Goal: Task Accomplishment & Management: Manage account settings

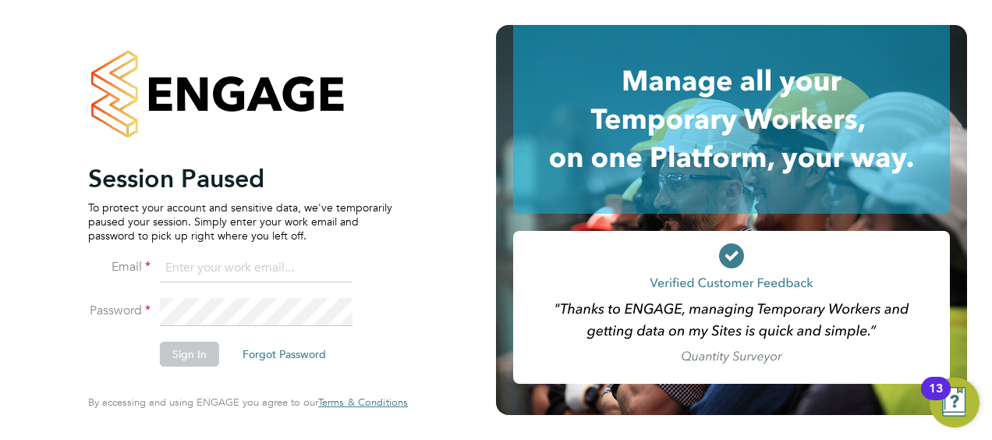
click at [206, 281] on input at bounding box center [256, 268] width 193 height 28
type input "Nicholas.morgan@hays.com"
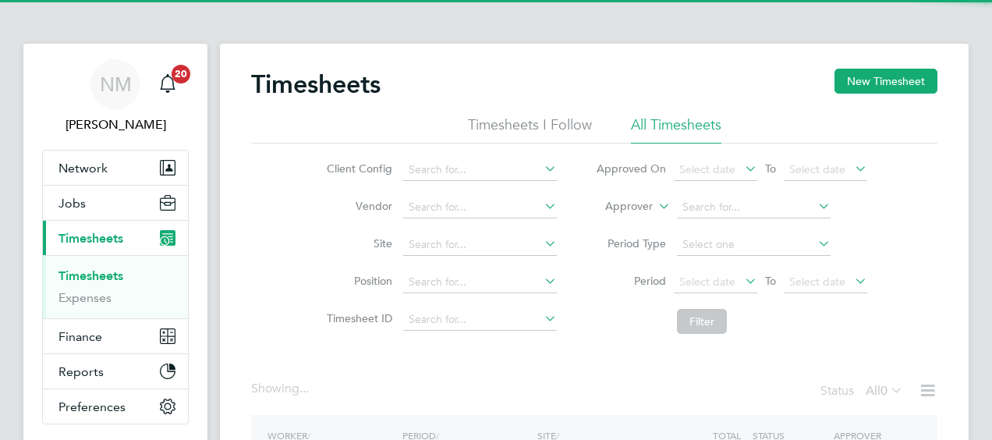
click at [635, 207] on label "Approver" at bounding box center [617, 207] width 70 height 16
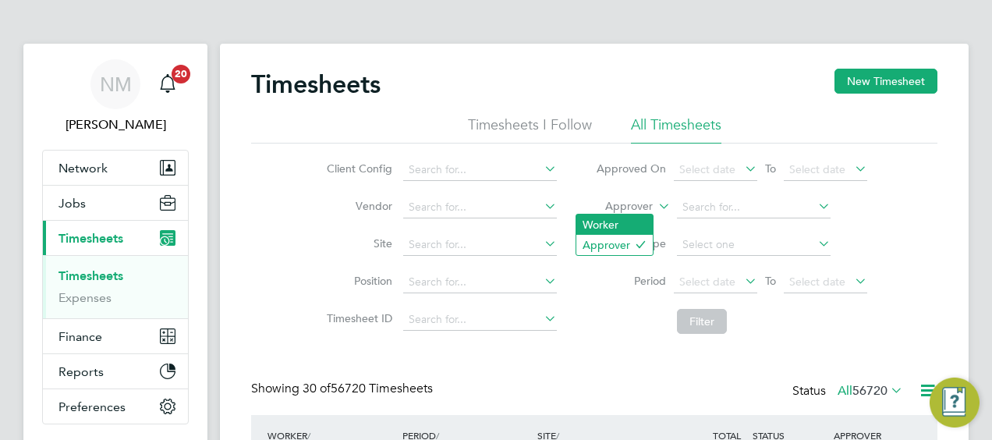
click at [630, 215] on li "Worker" at bounding box center [614, 224] width 76 height 20
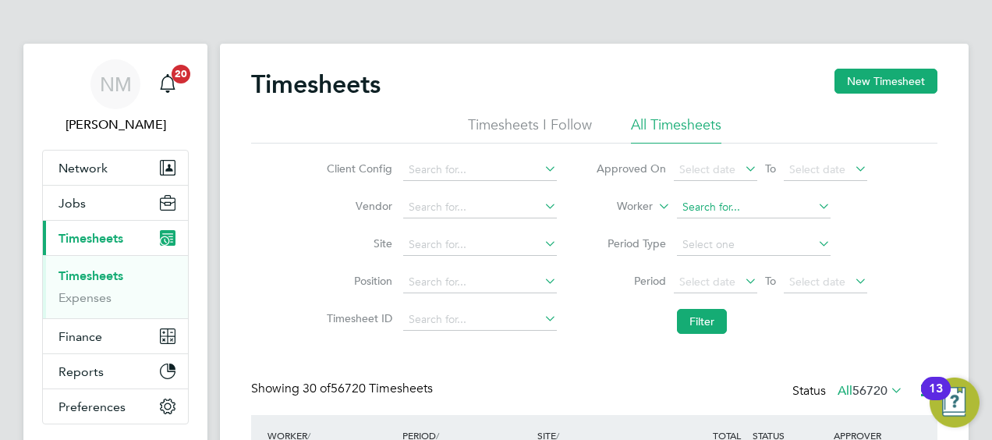
click at [706, 207] on input at bounding box center [754, 207] width 154 height 22
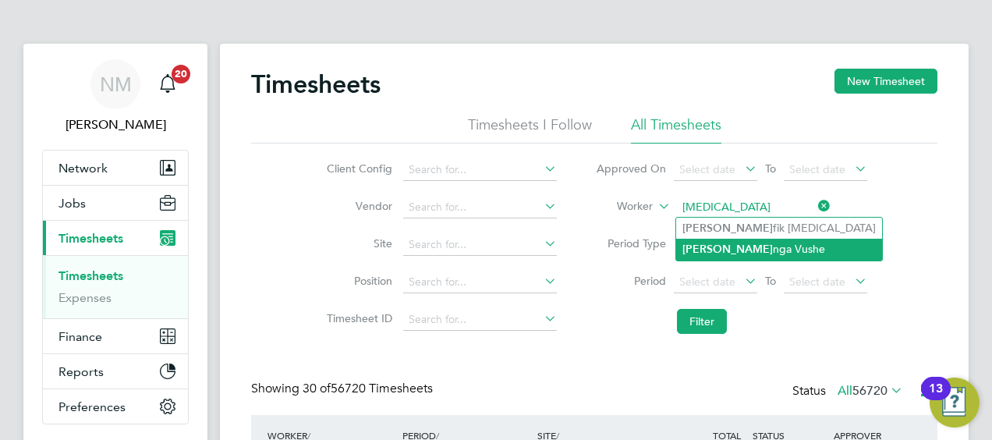
click at [728, 248] on li "Tao nga Vushe" at bounding box center [779, 249] width 206 height 21
type input "Taonga Vushe"
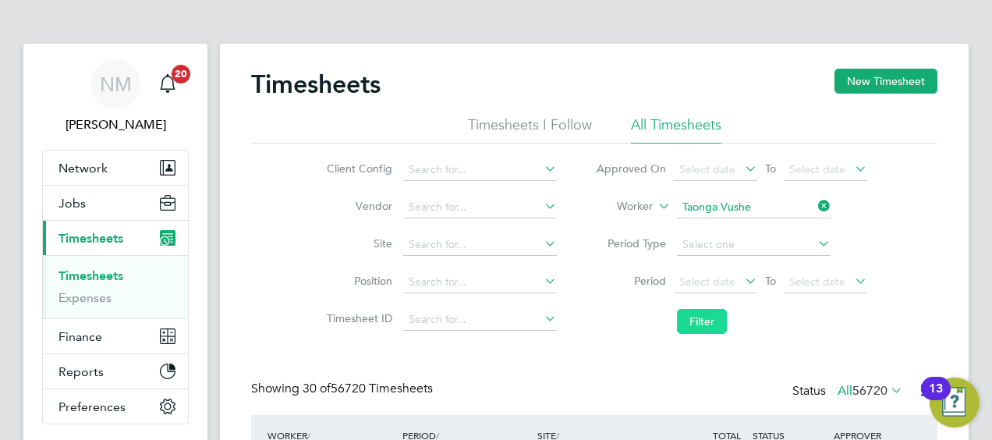
click at [697, 326] on button "Filter" at bounding box center [702, 321] width 50 height 25
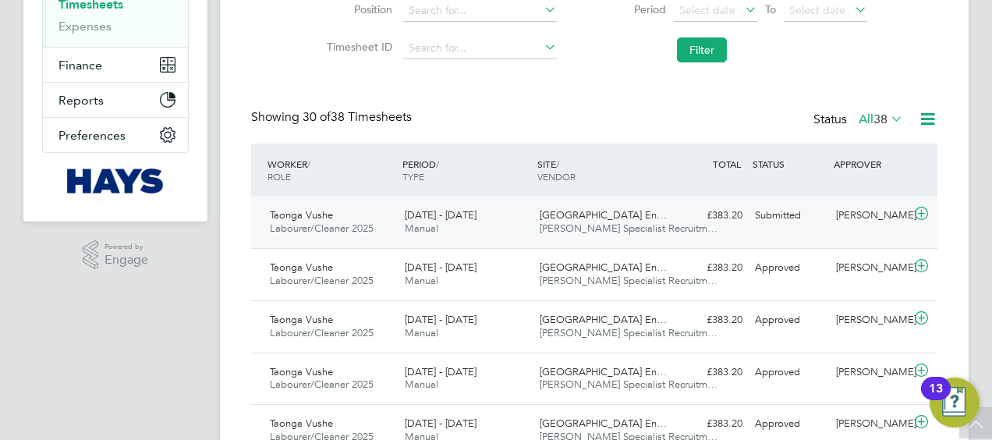
click at [663, 221] on div "Willows High School En… Hays Specialist Recruitm…" at bounding box center [600, 222] width 135 height 39
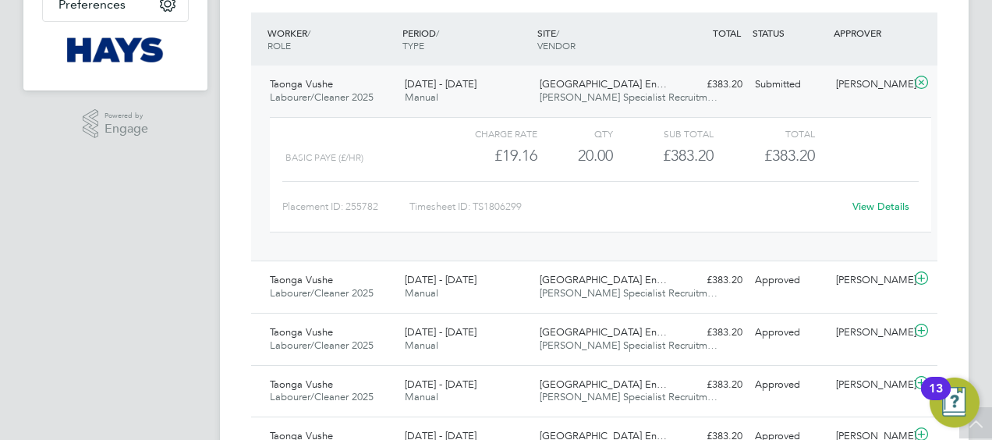
scroll to position [354, 0]
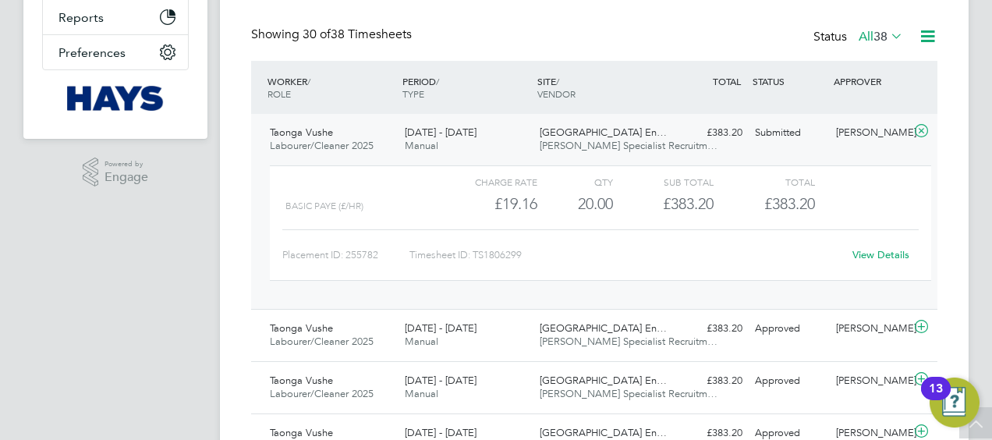
click at [892, 248] on link "View Details" at bounding box center [880, 254] width 57 height 13
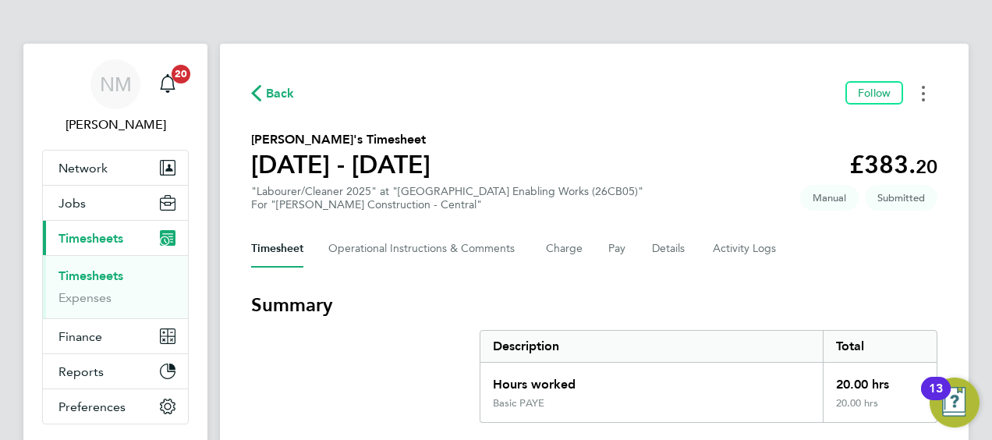
click at [931, 96] on button "Timesheets Menu" at bounding box center [923, 93] width 28 height 24
click at [485, 257] on Comments-tab "Operational Instructions & Comments" at bounding box center [424, 248] width 193 height 37
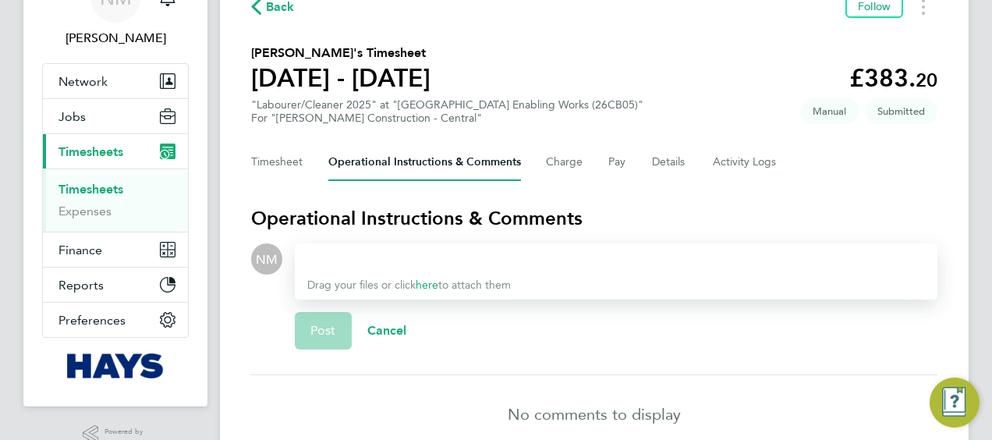
scroll to position [87, 0]
click at [555, 173] on button "Charge" at bounding box center [564, 161] width 37 height 37
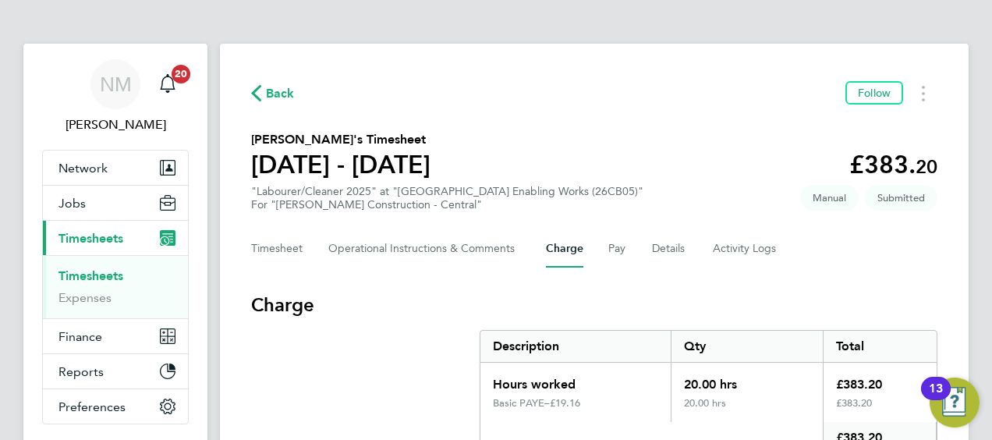
scroll to position [118, 0]
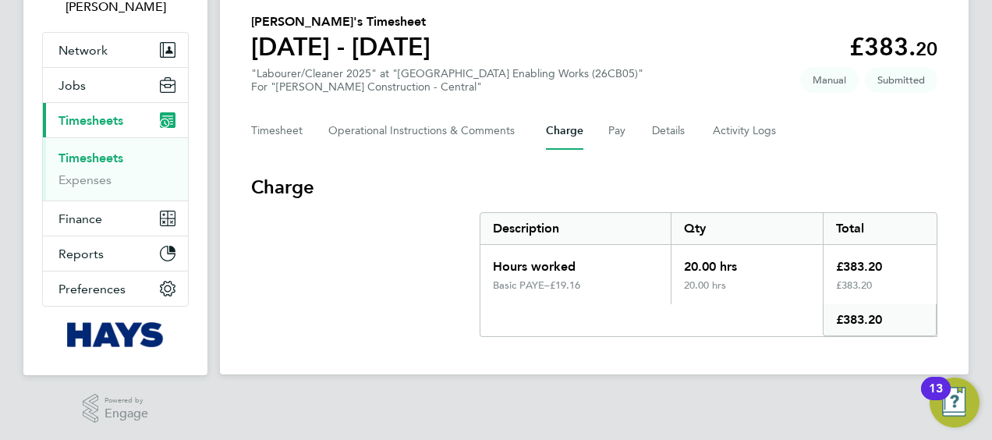
click at [628, 138] on div "Timesheet Operational Instructions & Comments Charge Pay Details Activity Logs" at bounding box center [594, 130] width 686 height 37
click at [649, 140] on div "Timesheet Operational Instructions & Comments Charge Pay Details Activity Logs" at bounding box center [594, 130] width 686 height 37
click at [652, 136] on button "Details" at bounding box center [670, 130] width 36 height 37
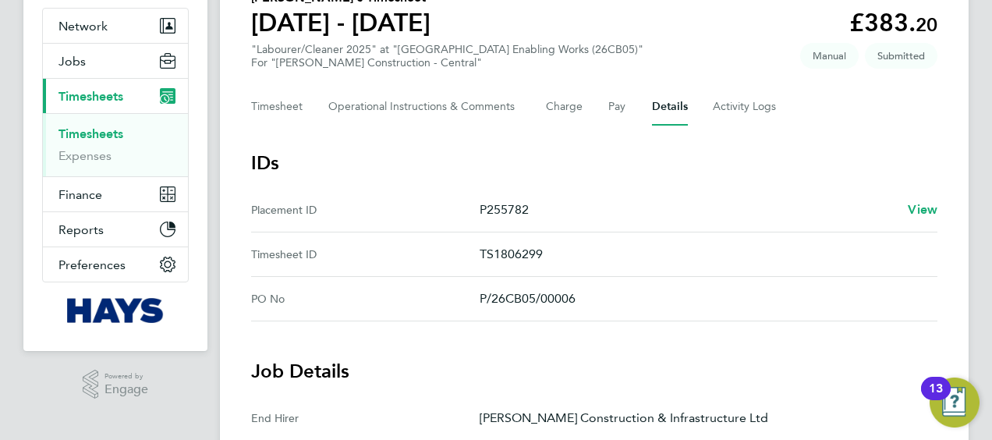
scroll to position [142, 0]
click at [756, 106] on Logs-tab "Activity Logs" at bounding box center [745, 106] width 65 height 37
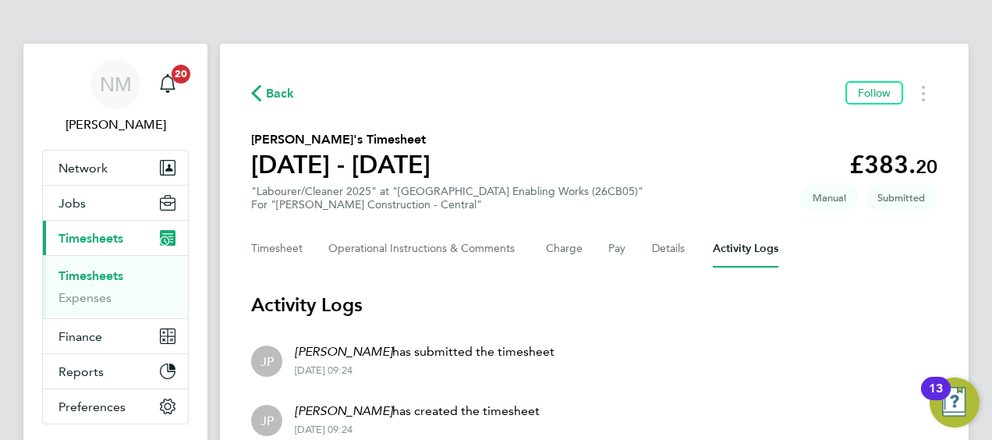
scroll to position [118, 0]
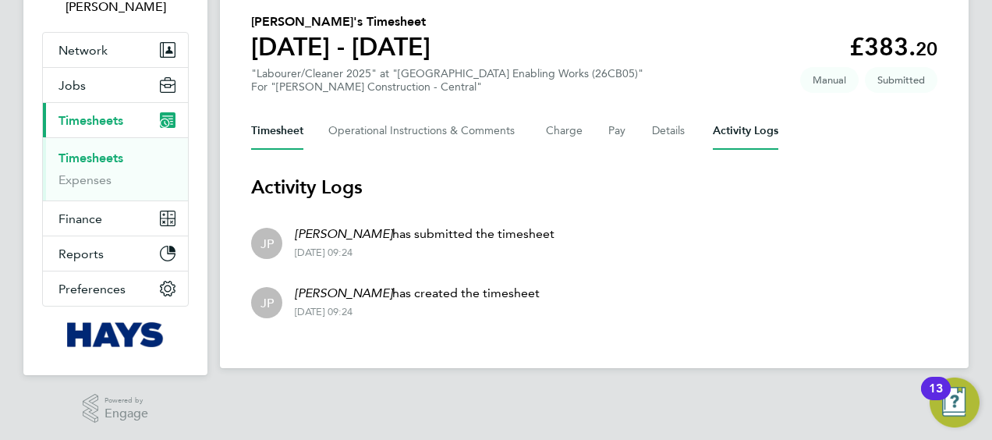
click at [274, 116] on button "Timesheet" at bounding box center [277, 130] width 52 height 37
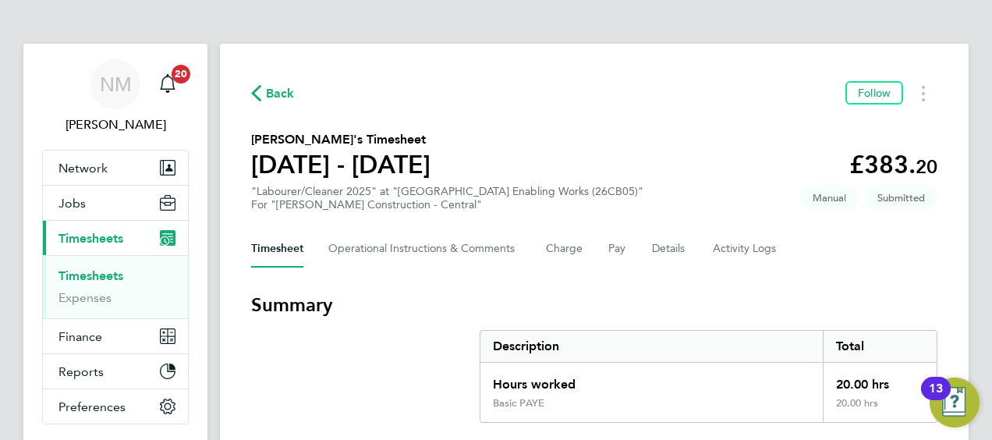
click at [283, 100] on span "Back" at bounding box center [280, 93] width 29 height 19
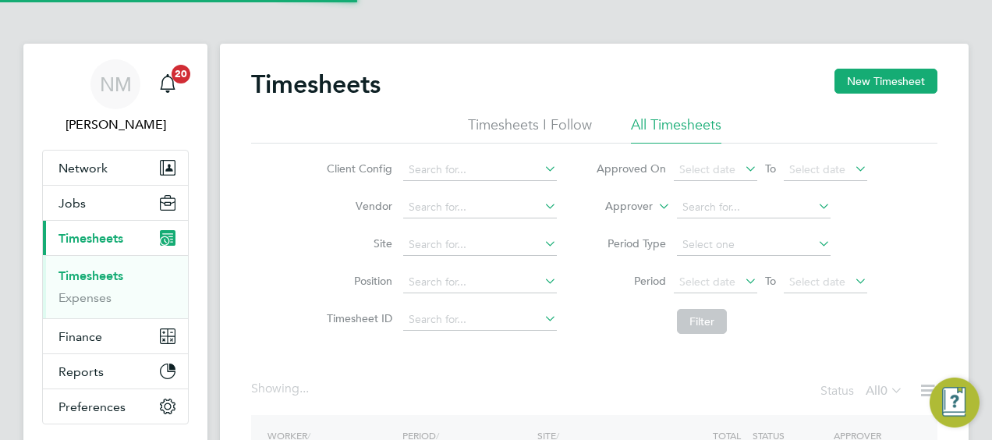
click at [627, 212] on label "Approver" at bounding box center [617, 207] width 70 height 16
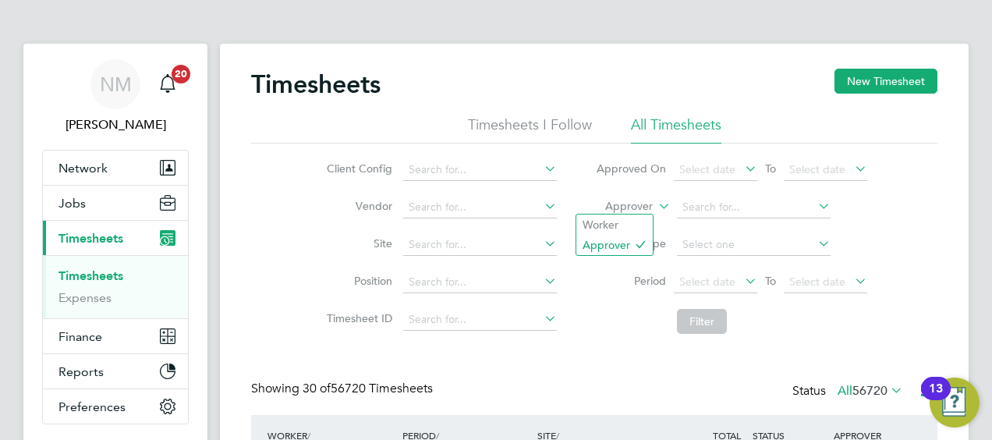
click at [628, 207] on label "Approver" at bounding box center [617, 207] width 70 height 16
click at [618, 225] on li "Worker" at bounding box center [614, 224] width 76 height 20
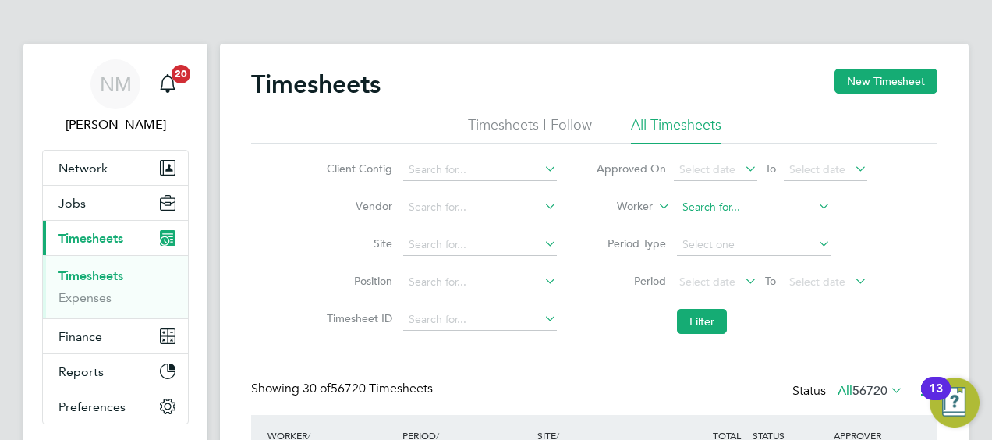
click at [757, 205] on input at bounding box center [754, 207] width 154 height 22
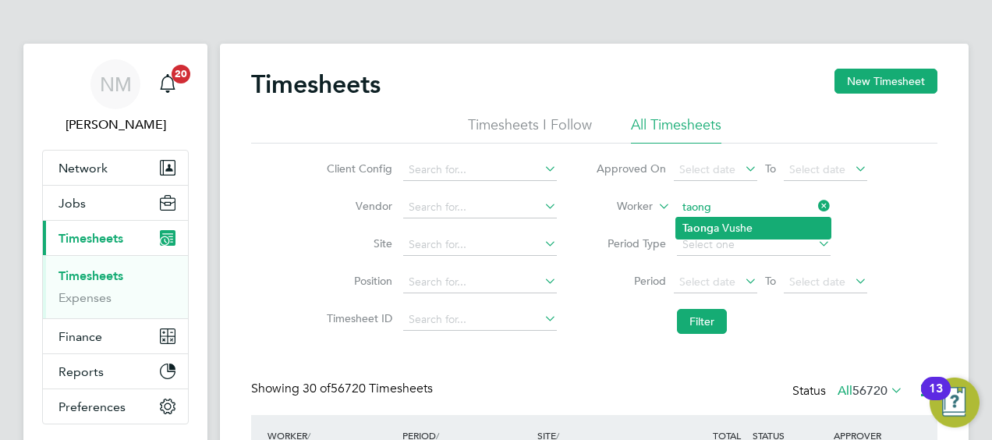
click at [755, 221] on li "Taong a Vushe" at bounding box center [753, 228] width 154 height 21
type input "Taonga Vushe"
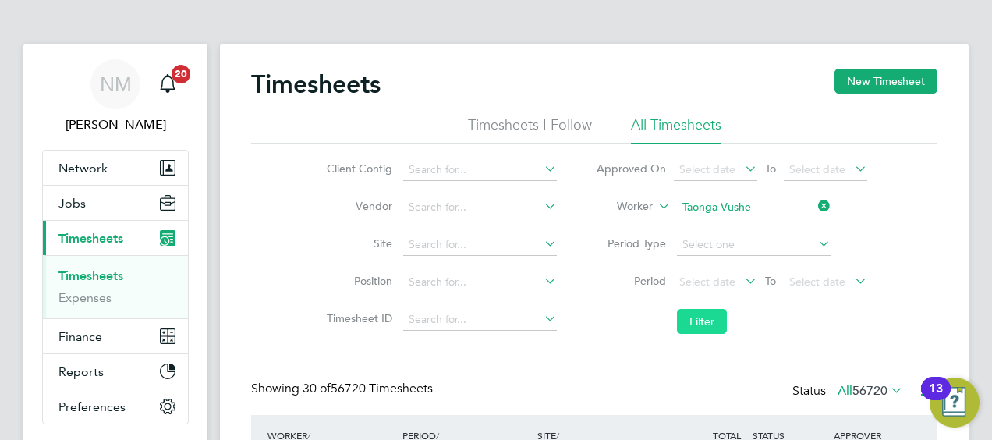
click at [683, 318] on button "Filter" at bounding box center [702, 321] width 50 height 25
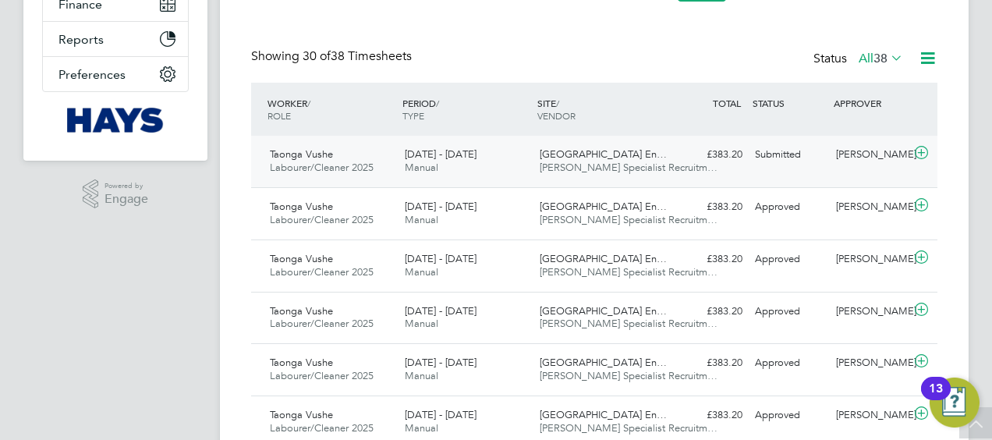
click at [596, 168] on span "[PERSON_NAME] Specialist Recruitm…" at bounding box center [629, 167] width 178 height 13
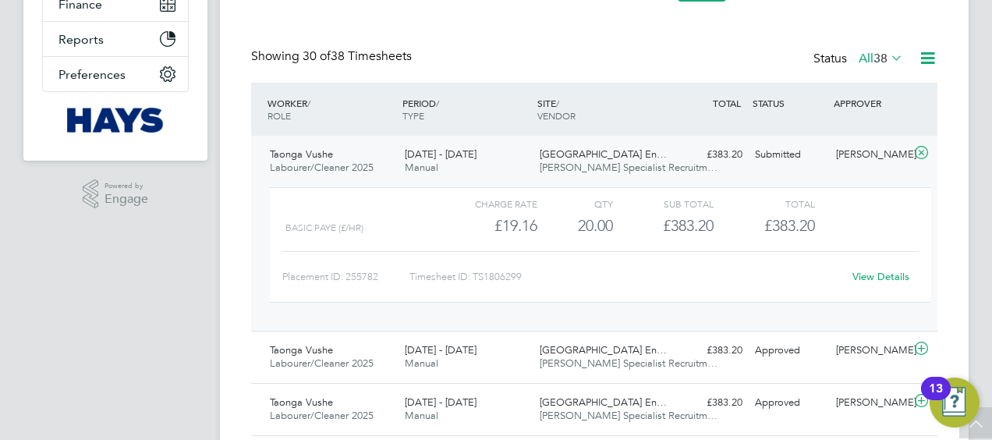
click at [877, 274] on link "View Details" at bounding box center [880, 276] width 57 height 13
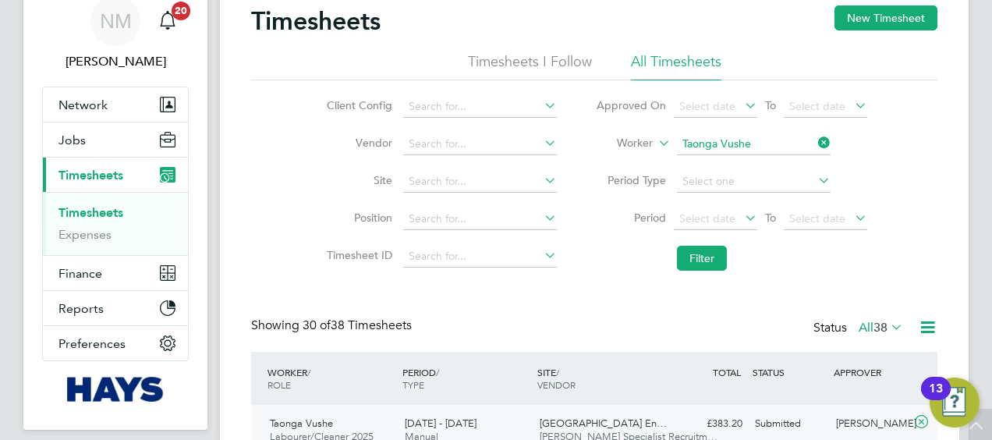
scroll to position [44, 0]
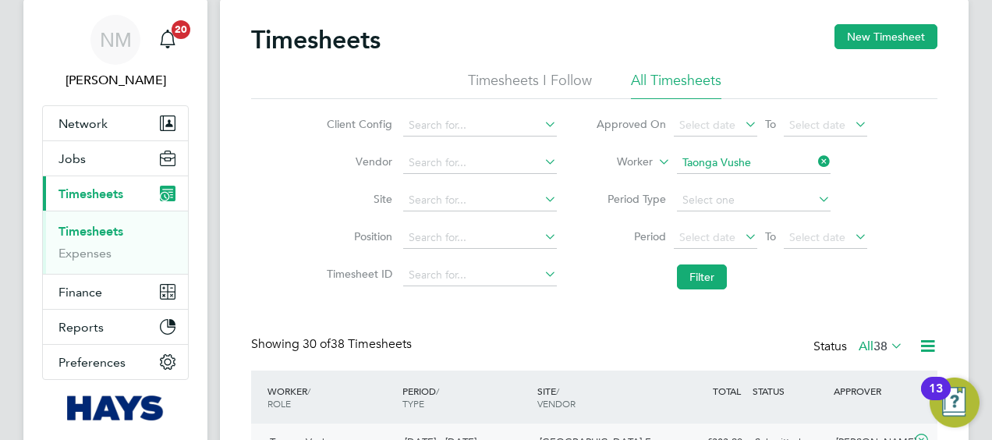
click at [830, 151] on li "Worker Taonga Vushe" at bounding box center [731, 162] width 310 height 37
click at [815, 153] on icon at bounding box center [815, 161] width 0 height 22
click at [695, 168] on input at bounding box center [754, 163] width 154 height 22
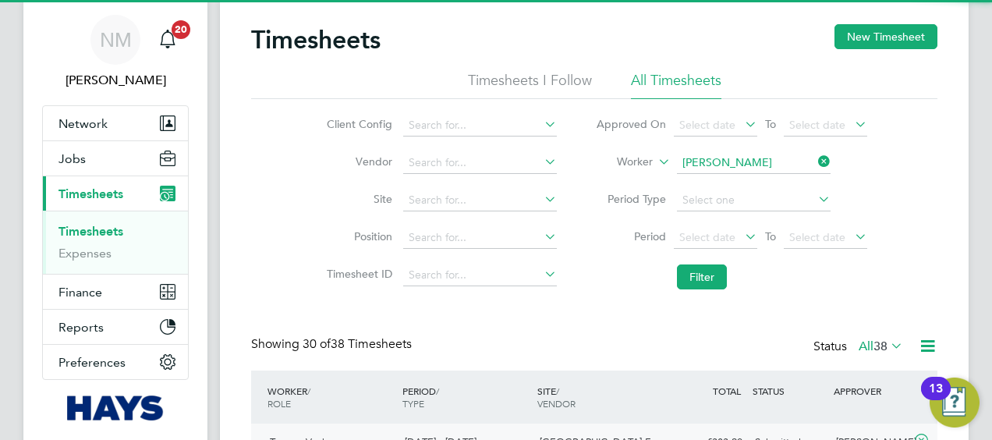
click at [724, 194] on li "Michael Will iams" at bounding box center [753, 204] width 154 height 21
type input "Michael Williams"
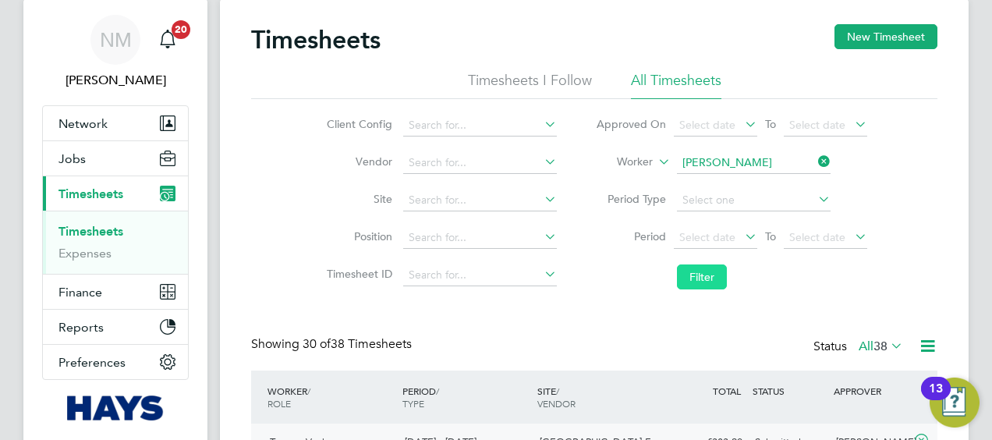
click at [696, 267] on button "Filter" at bounding box center [702, 276] width 50 height 25
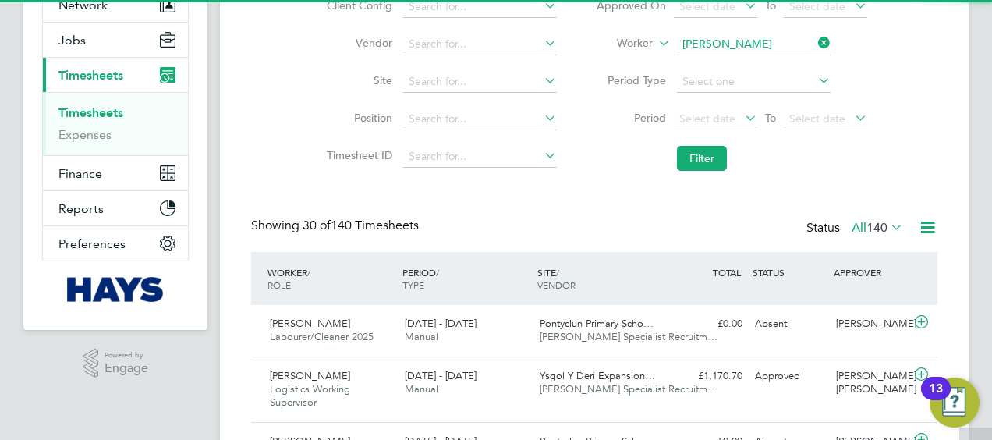
scroll to position [8, 8]
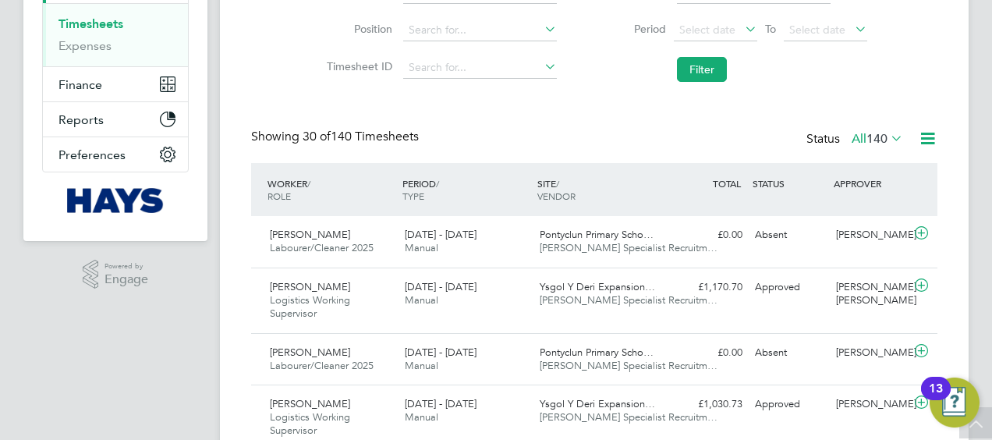
click at [588, 290] on span "Ysgol Y Deri Expansion…" at bounding box center [597, 286] width 115 height 13
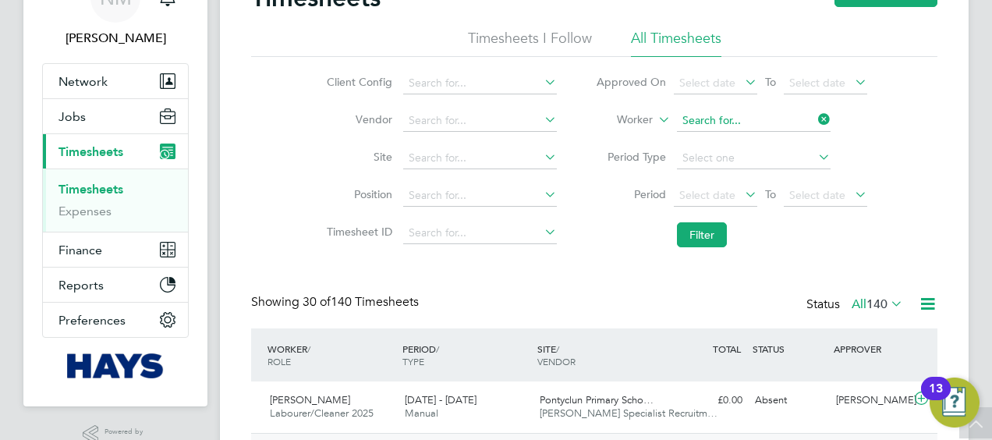
click at [809, 112] on input at bounding box center [754, 121] width 154 height 22
click at [788, 115] on input at bounding box center [754, 121] width 154 height 22
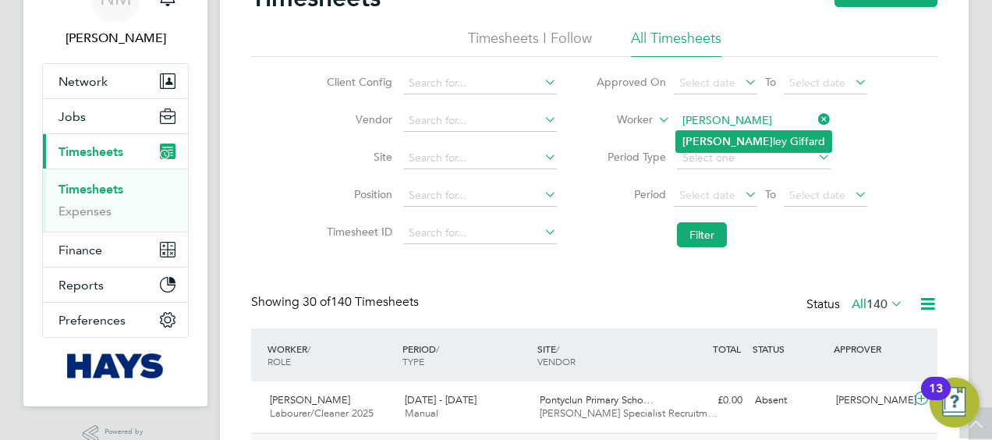
click at [766, 143] on li "Hux ley Giffard" at bounding box center [753, 141] width 155 height 21
type input "Huxley Giffard"
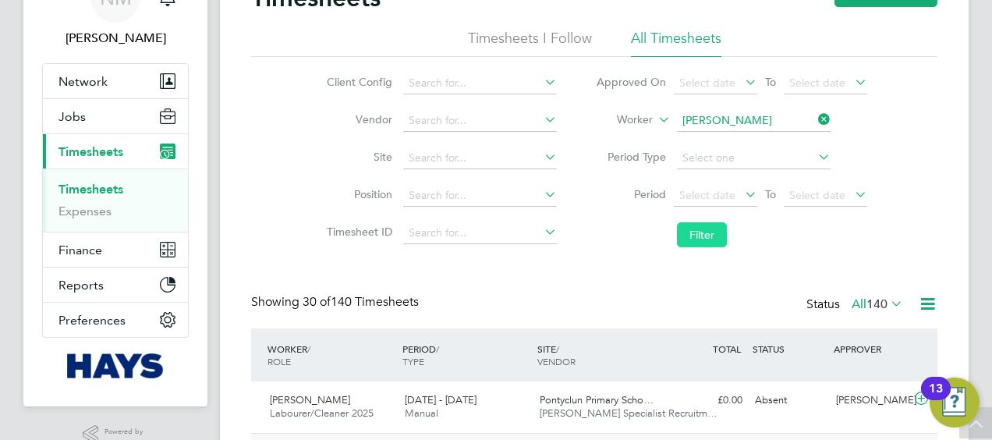
click at [699, 241] on button "Filter" at bounding box center [702, 234] width 50 height 25
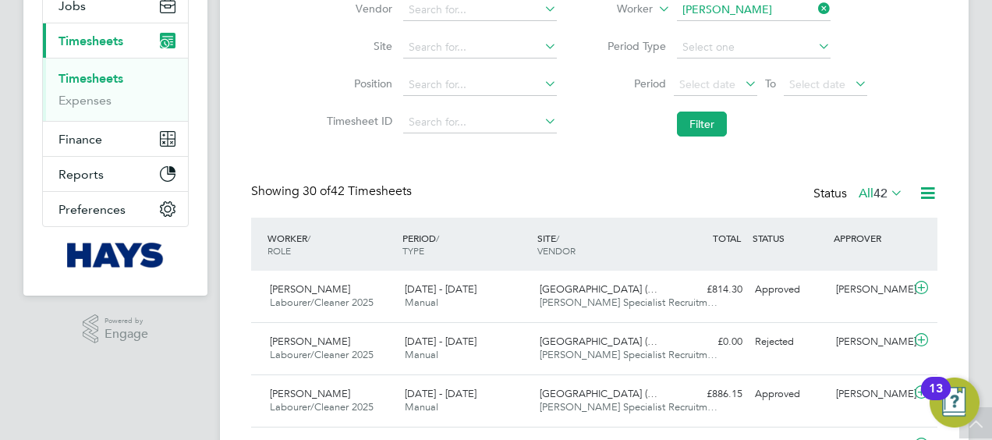
click at [815, 6] on icon at bounding box center [815, 9] width 0 height 22
click at [787, 5] on input at bounding box center [754, 10] width 154 height 22
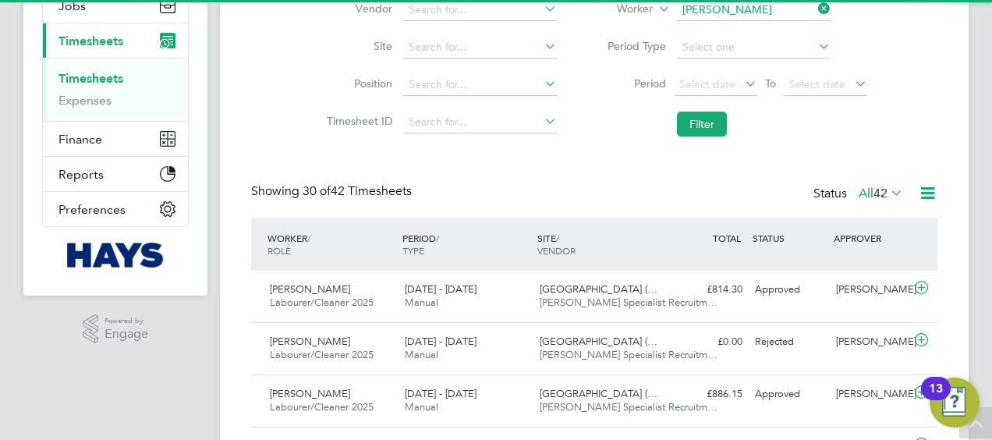
click at [768, 34] on li "Russel l Thom pson" at bounding box center [786, 30] width 220 height 21
type input "Russell Thompson"
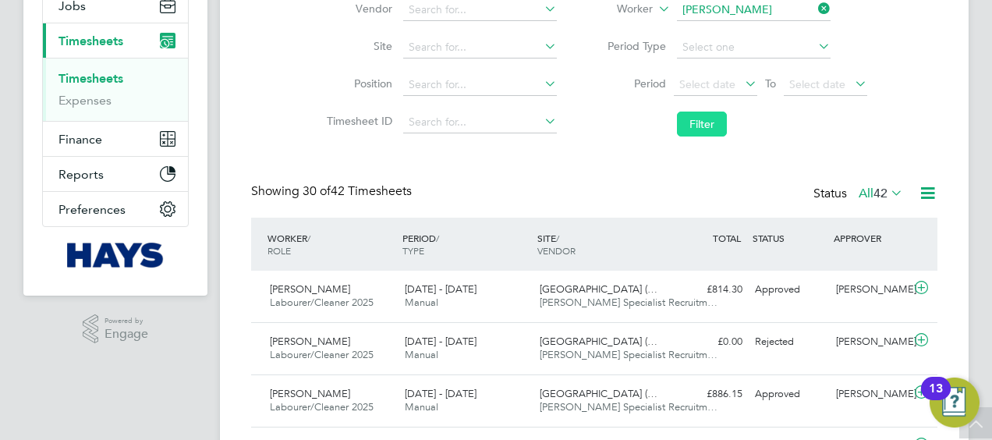
click at [710, 124] on button "Filter" at bounding box center [702, 123] width 50 height 25
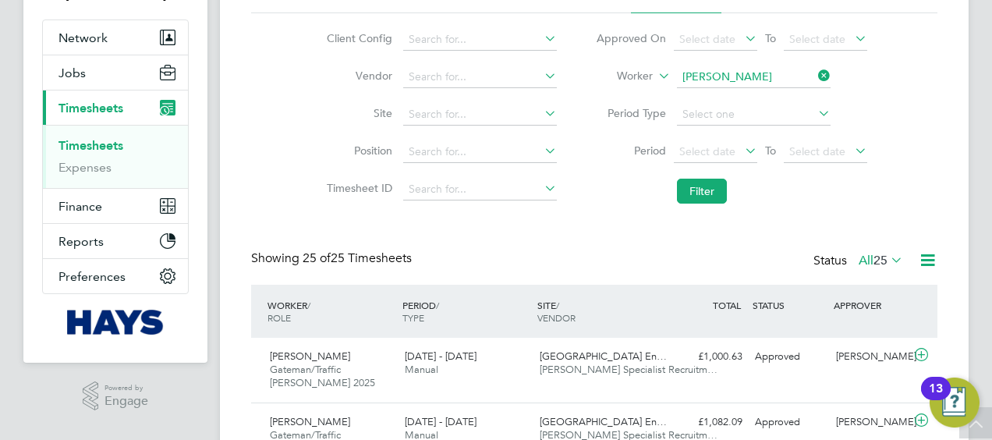
click at [815, 78] on icon at bounding box center [815, 76] width 0 height 22
click at [785, 78] on input at bounding box center [754, 77] width 154 height 22
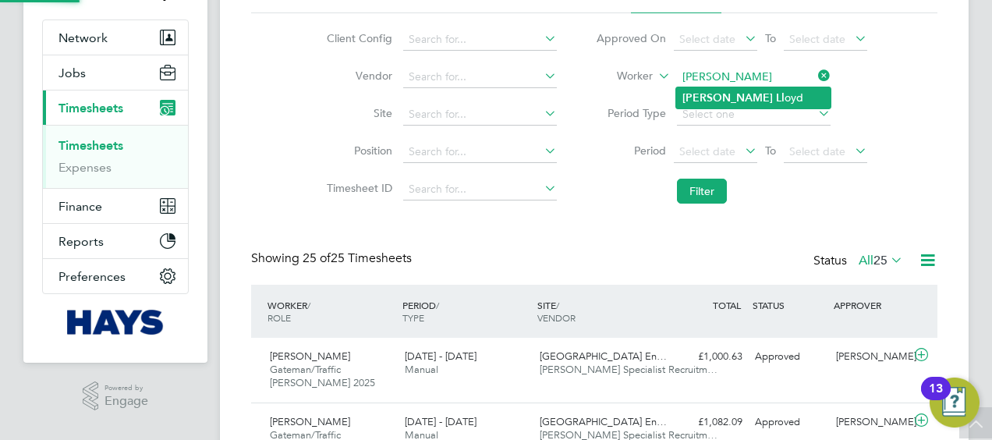
click at [756, 98] on li "Ashley Ll oyd" at bounding box center [753, 97] width 154 height 21
type input "Ashley Lloyd"
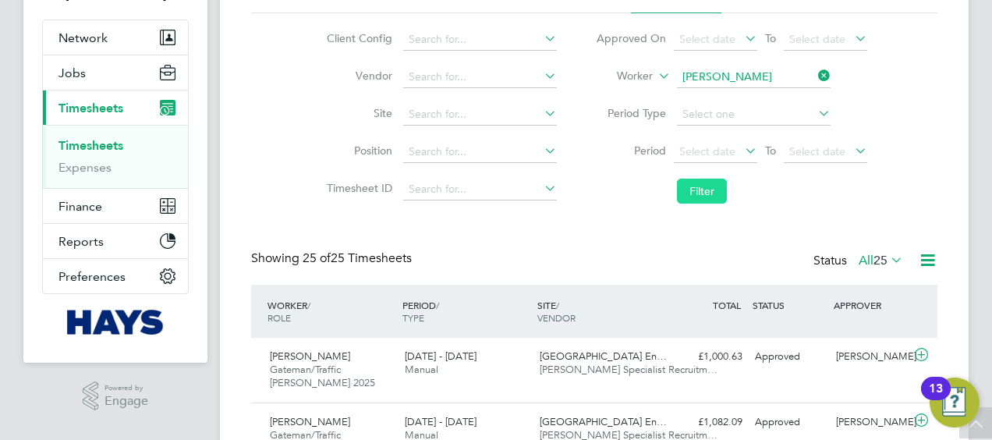
click at [697, 184] on button "Filter" at bounding box center [702, 191] width 50 height 25
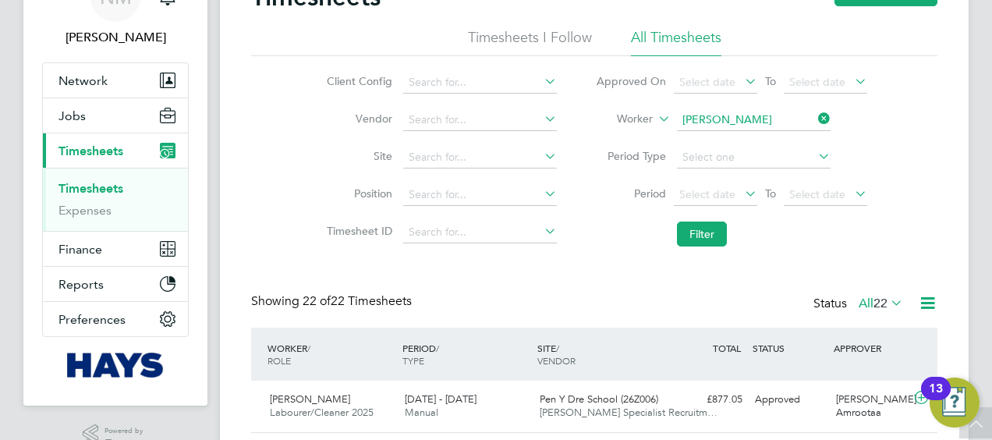
click at [815, 121] on icon at bounding box center [815, 119] width 0 height 22
click at [791, 120] on input at bounding box center [754, 120] width 154 height 22
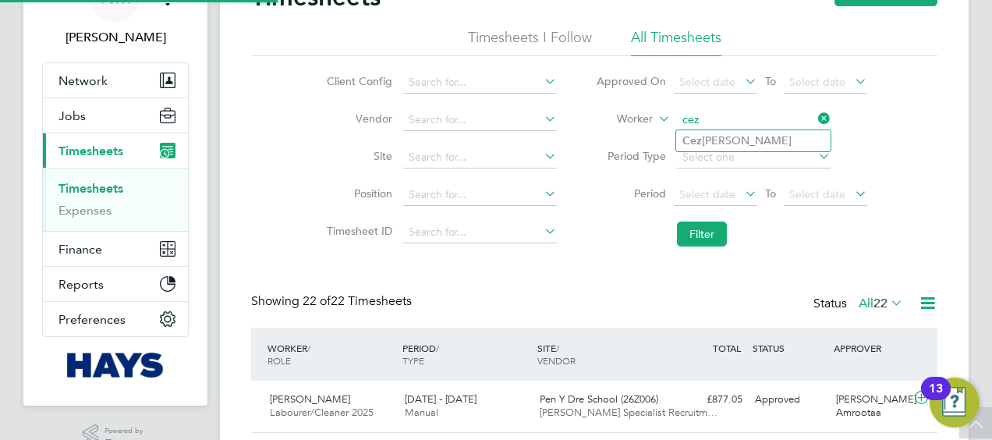
click at [772, 137] on li "Cez ary Sokolowski" at bounding box center [753, 140] width 154 height 21
type input "Cezary Sokolowski"
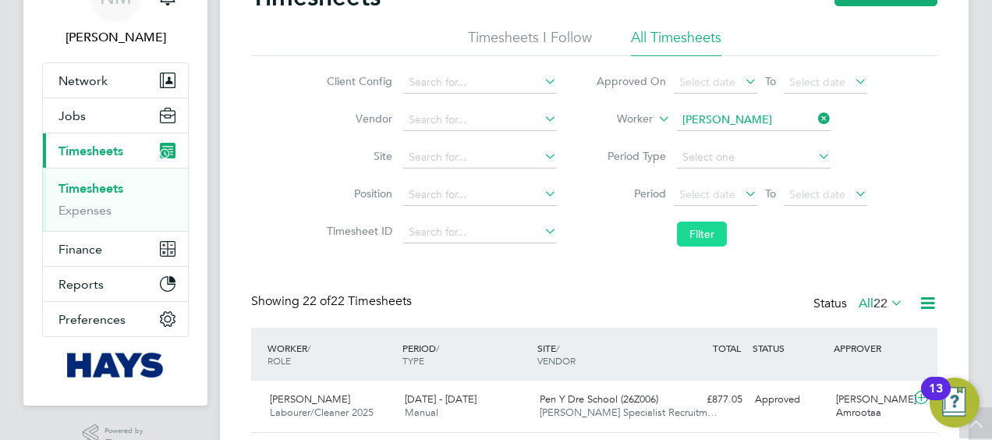
click at [702, 241] on button "Filter" at bounding box center [702, 233] width 50 height 25
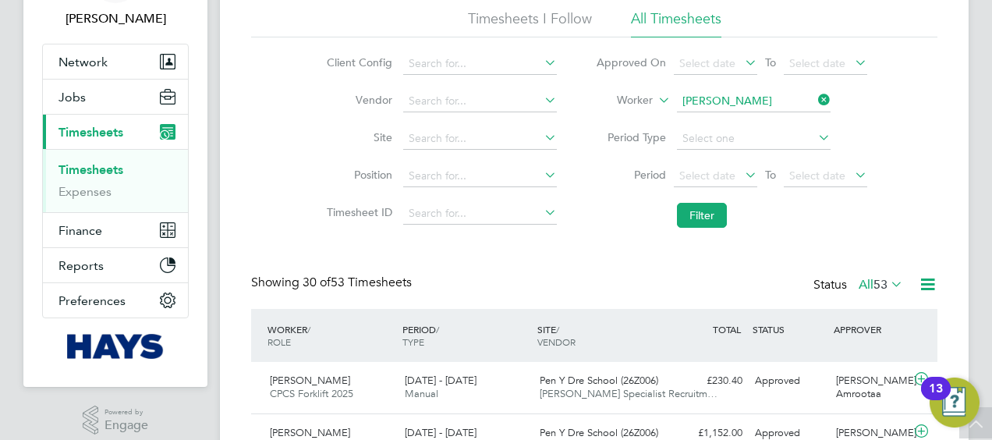
click at [830, 87] on li "Worker Cezary Sokolowski" at bounding box center [731, 101] width 310 height 37
click at [815, 90] on icon at bounding box center [815, 100] width 0 height 22
click at [773, 101] on input at bounding box center [754, 101] width 154 height 22
click at [745, 136] on li "Greg Pascoe" at bounding box center [794, 143] width 236 height 21
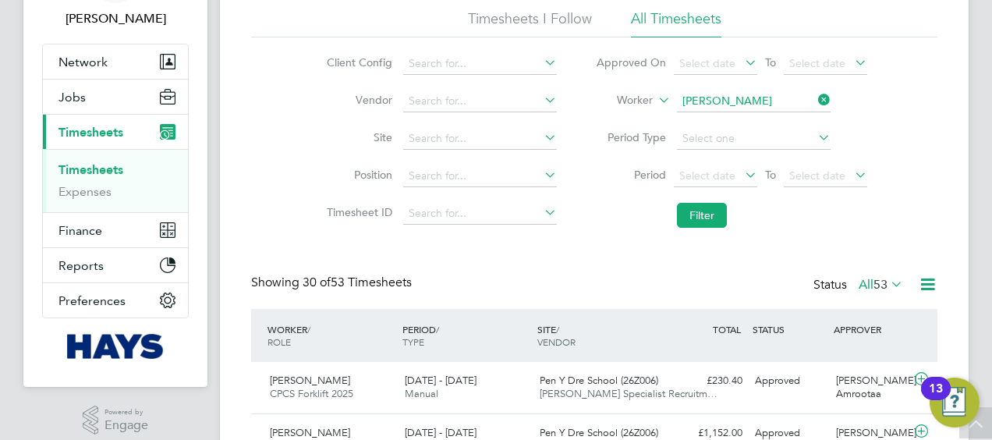
type input "Greg Pascoe"
click at [702, 213] on button "Filter" at bounding box center [702, 215] width 50 height 25
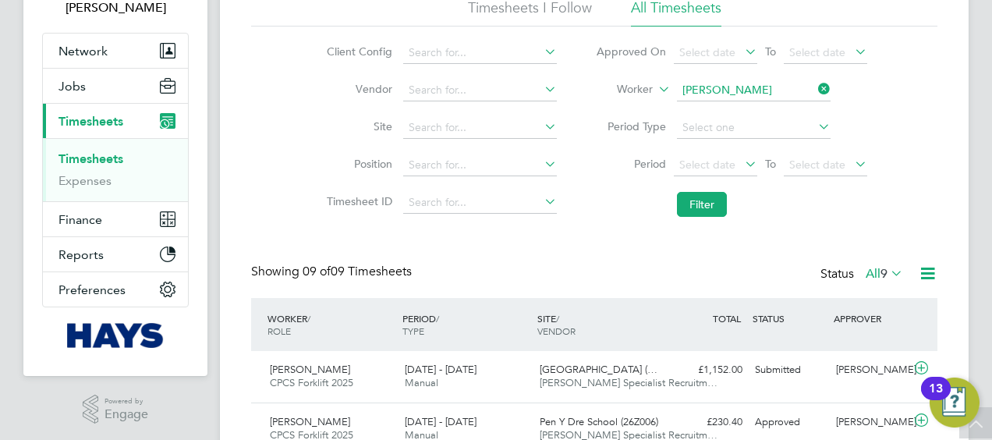
click at [815, 84] on icon at bounding box center [815, 89] width 0 height 22
click at [767, 80] on input at bounding box center [754, 91] width 154 height 22
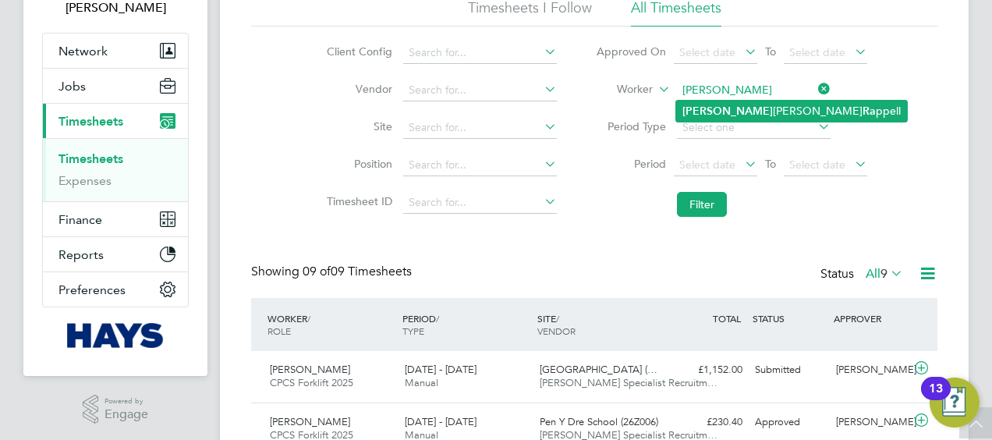
click at [862, 109] on b "Ra" at bounding box center [868, 110] width 13 height 13
type input "Simon James Rappell"
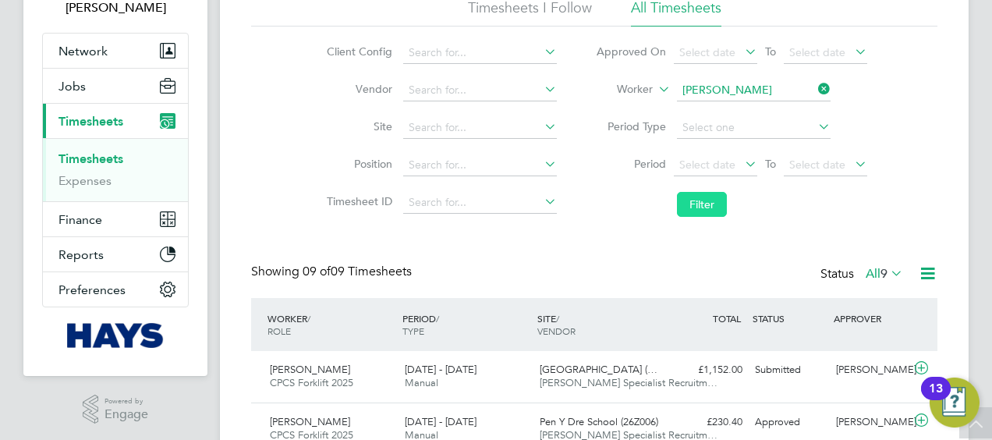
click at [711, 197] on button "Filter" at bounding box center [702, 204] width 50 height 25
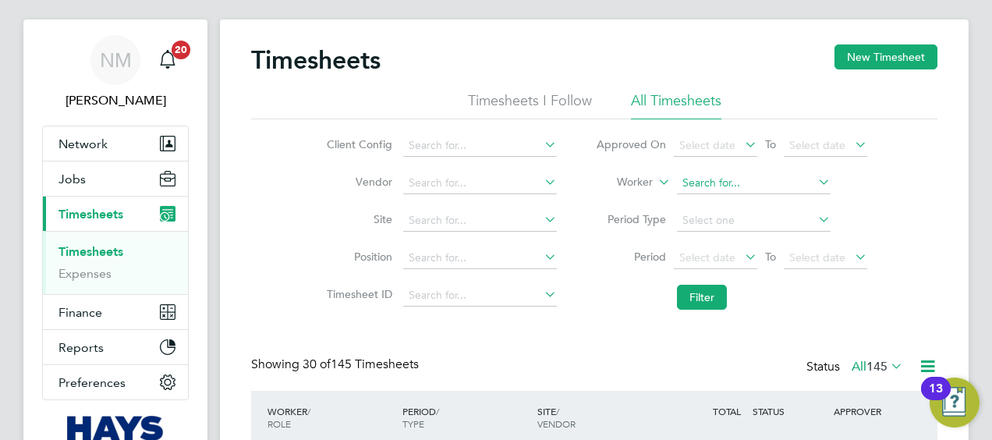
click at [812, 182] on input at bounding box center [754, 183] width 154 height 22
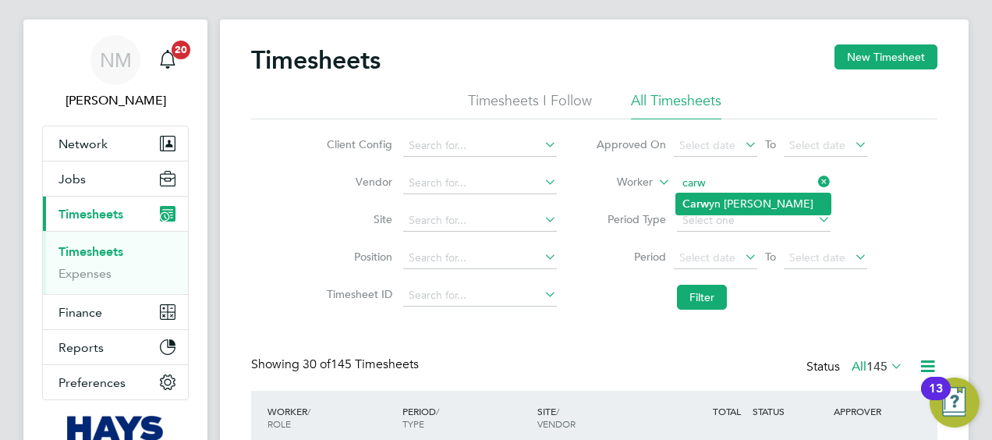
click at [781, 200] on li "Carw yn Edwards" at bounding box center [753, 203] width 154 height 21
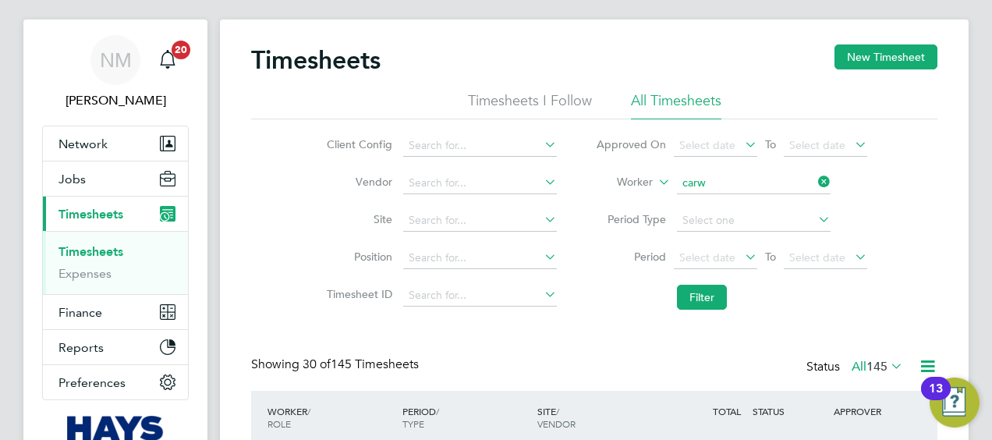
type input "Carwyn Edwards"
click at [697, 303] on button "Filter" at bounding box center [702, 297] width 50 height 25
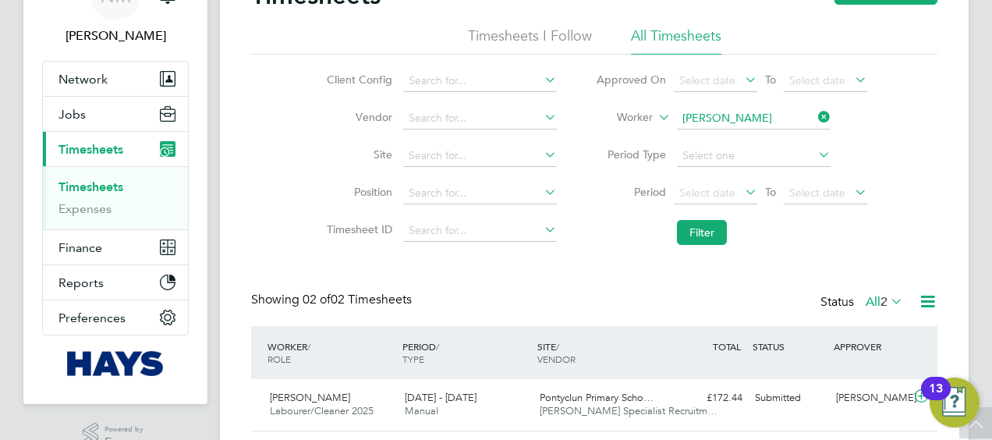
scroll to position [87, 0]
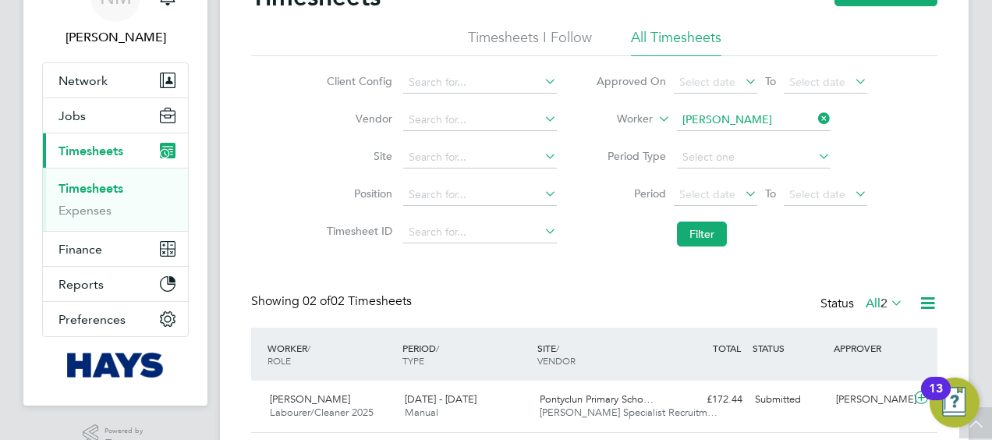
click at [815, 126] on icon at bounding box center [815, 119] width 0 height 22
click at [795, 128] on input at bounding box center [754, 120] width 154 height 22
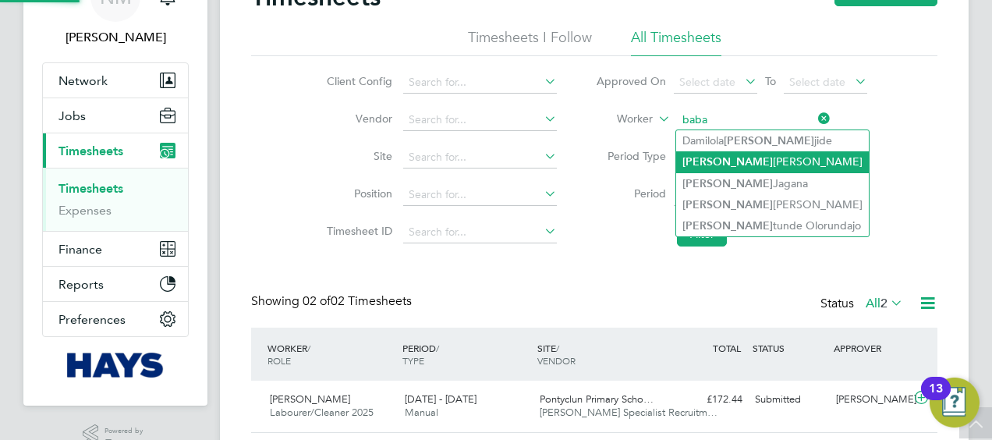
click at [766, 162] on li "Baba tunde Osibowale" at bounding box center [772, 161] width 193 height 21
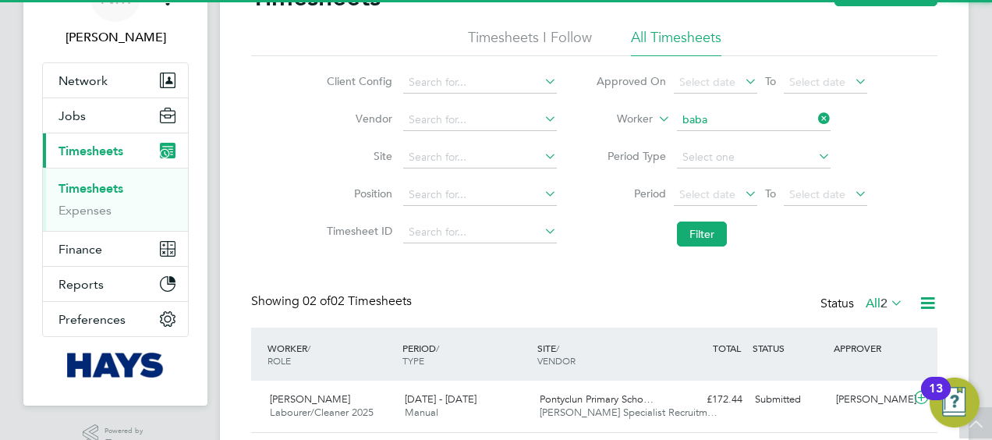
type input "Babatunde Osibowale"
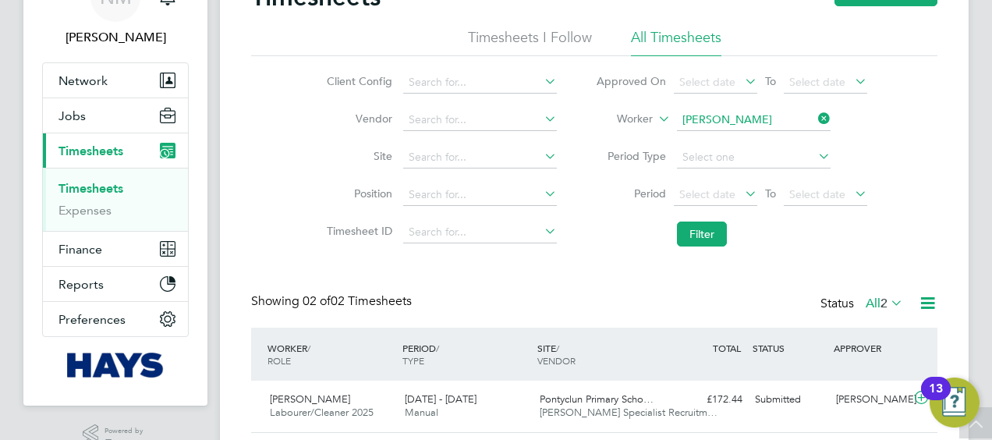
click at [702, 253] on li "Filter" at bounding box center [731, 234] width 310 height 41
click at [700, 232] on button "Filter" at bounding box center [702, 233] width 50 height 25
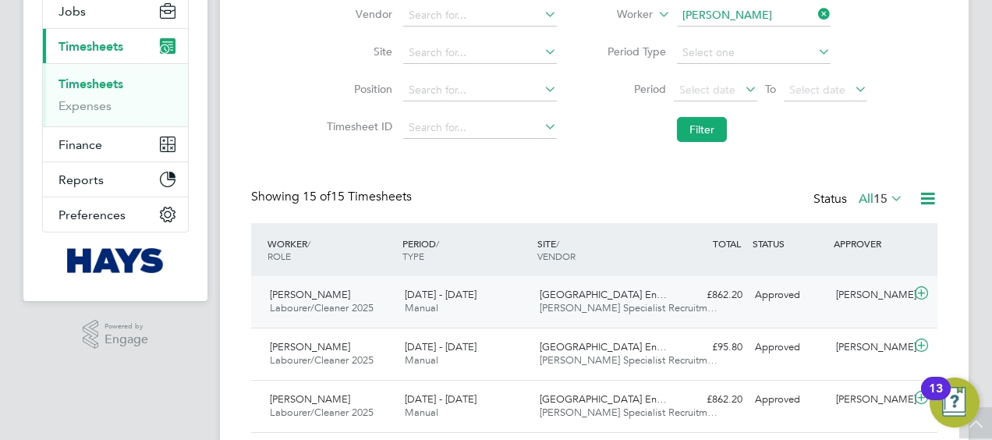
click at [692, 312] on div "Babatunde Osibowale Labourer/Cleaner 2025 16 - 22 Aug 2025 16 - 22 Aug 2025 Man…" at bounding box center [594, 301] width 686 height 51
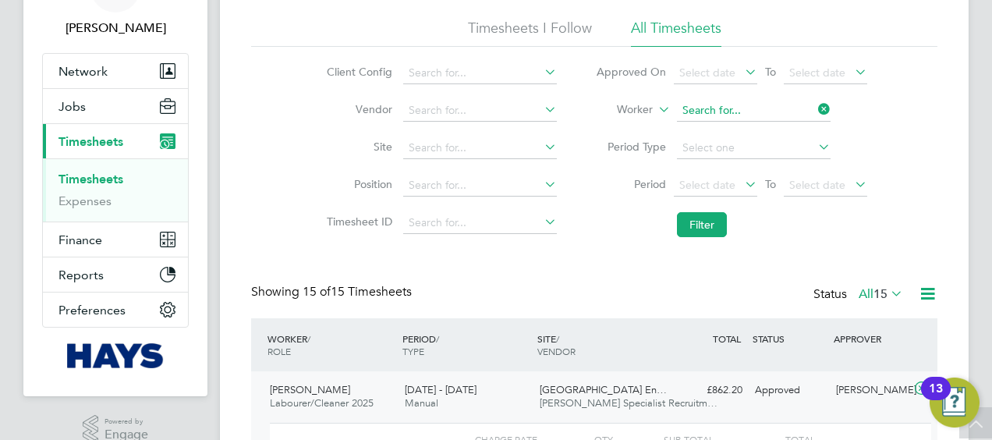
click at [812, 102] on input at bounding box center [754, 111] width 154 height 22
click at [787, 104] on input at bounding box center [754, 111] width 154 height 22
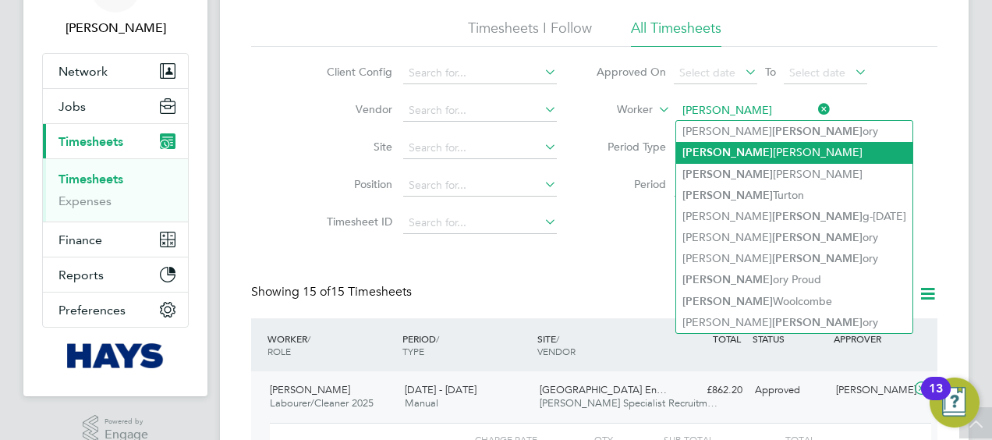
click at [761, 150] on li "Greg Pascoe" at bounding box center [794, 152] width 236 height 21
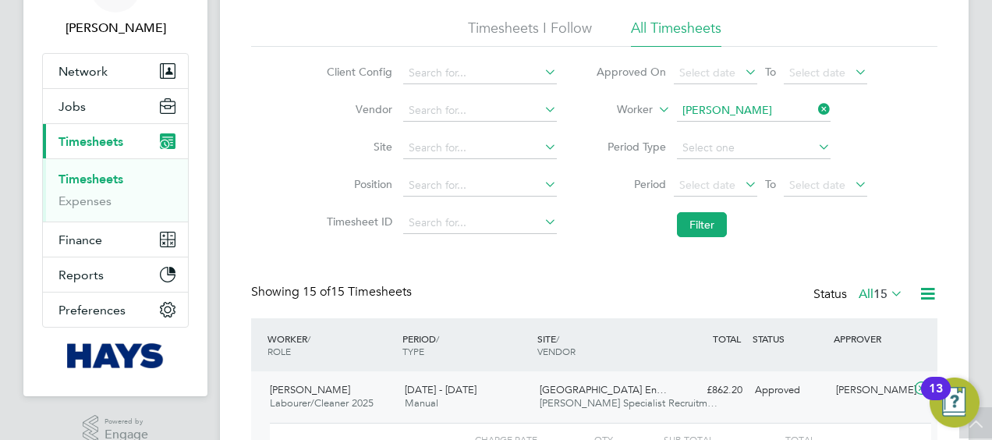
type input "Greg Pascoe"
click at [712, 212] on button "Filter" at bounding box center [702, 224] width 50 height 25
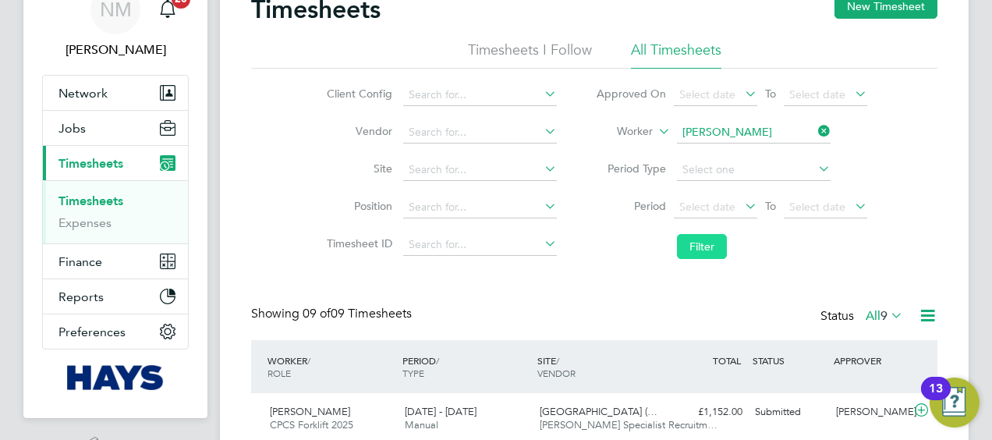
click at [689, 235] on button "Filter" at bounding box center [702, 246] width 50 height 25
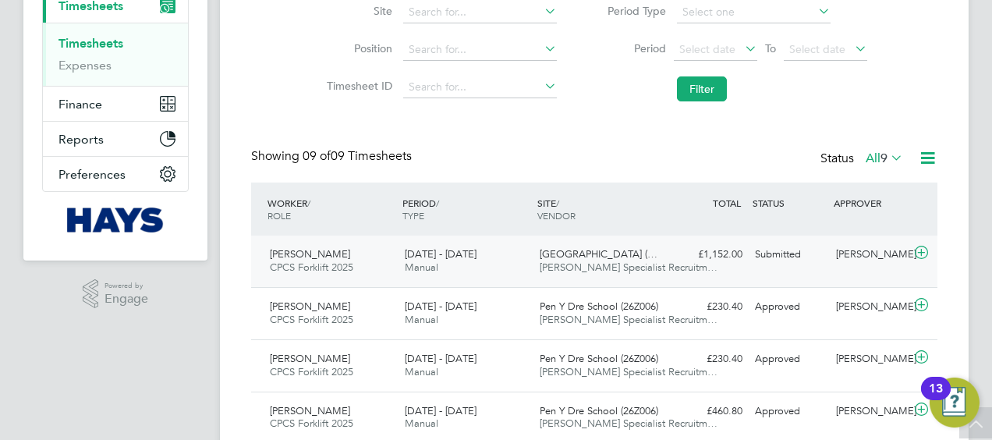
click at [845, 265] on div "Alex Smith" at bounding box center [870, 255] width 81 height 26
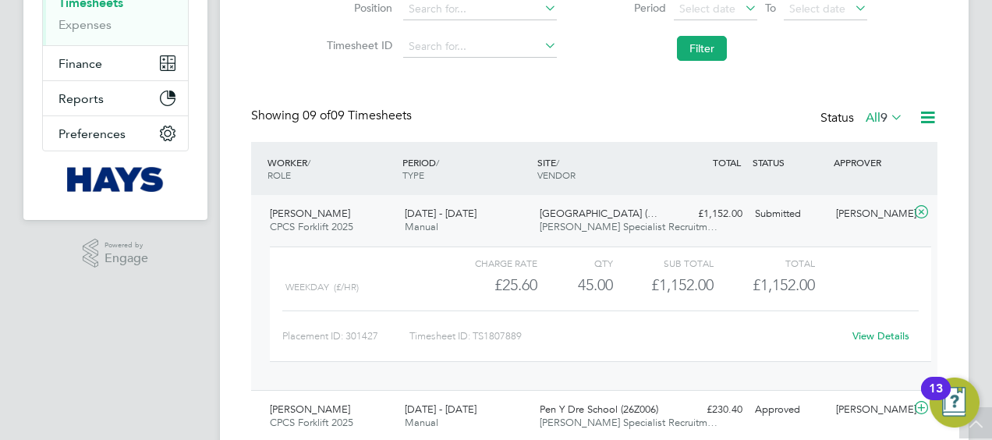
click at [875, 335] on link "View Details" at bounding box center [880, 335] width 57 height 13
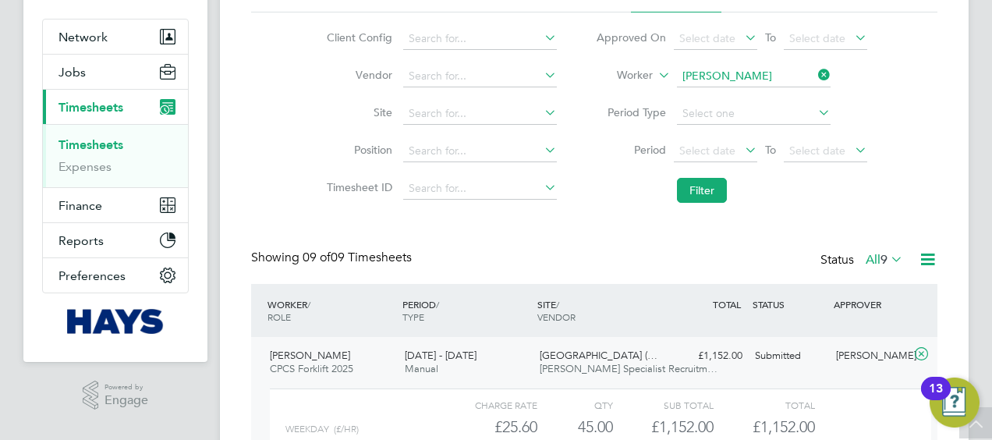
scroll to position [129, 0]
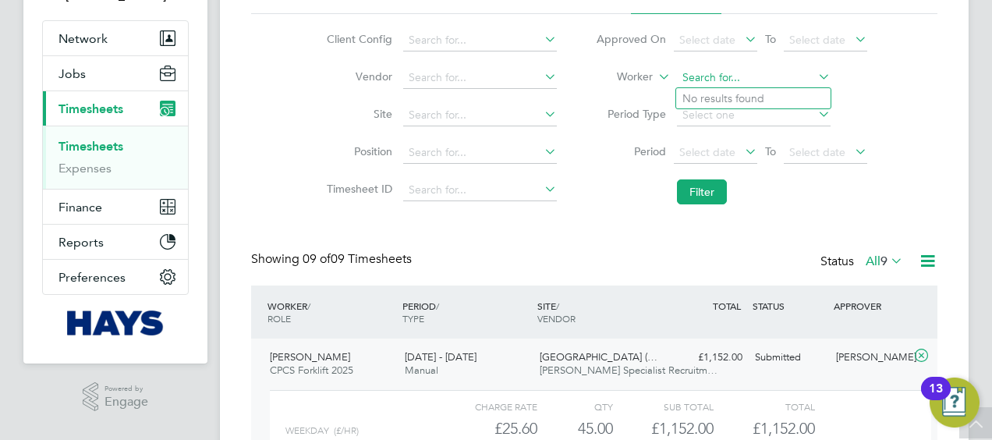
click at [806, 78] on input at bounding box center [754, 78] width 154 height 22
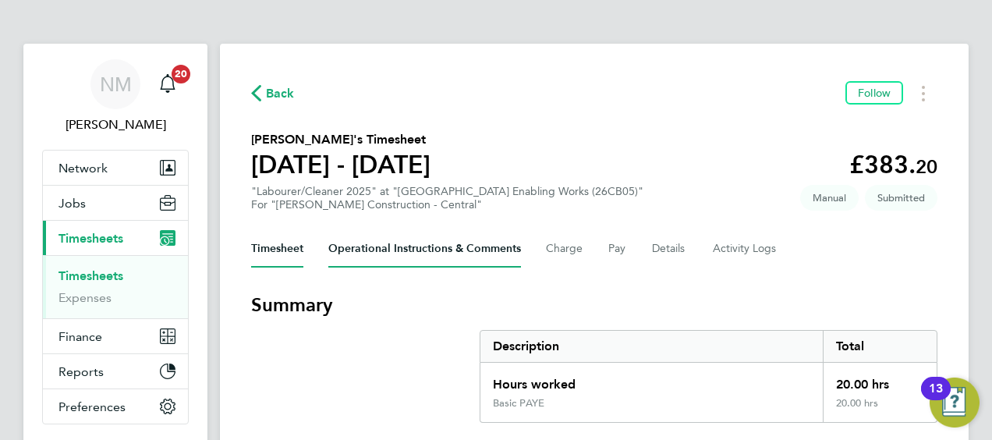
click at [416, 240] on Comments-tab "Operational Instructions & Comments" at bounding box center [424, 248] width 193 height 37
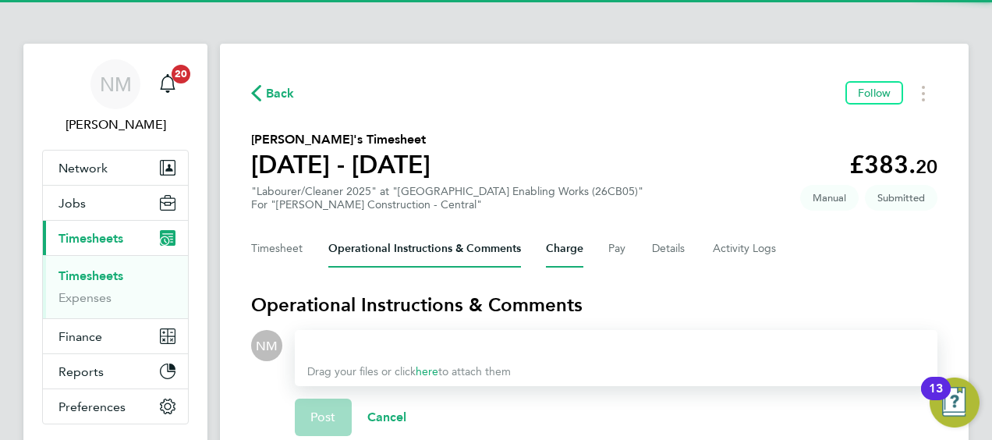
click at [569, 246] on button "Charge" at bounding box center [564, 248] width 37 height 37
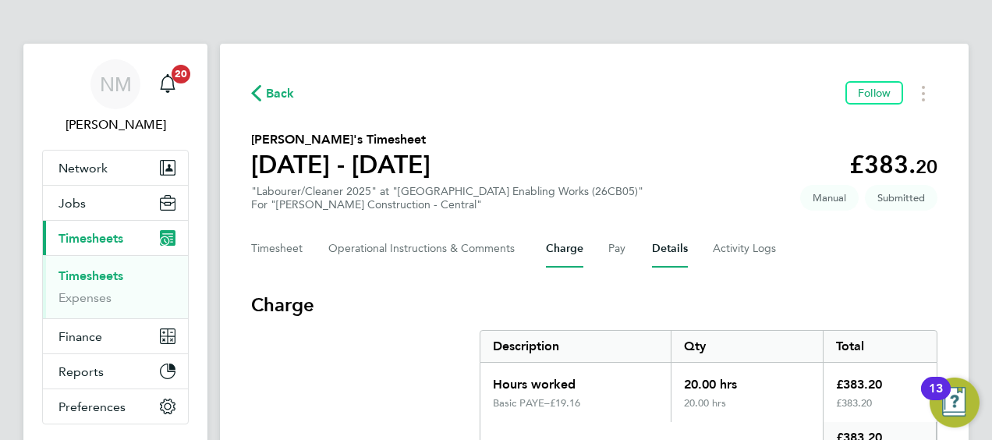
click at [672, 255] on button "Details" at bounding box center [670, 248] width 36 height 37
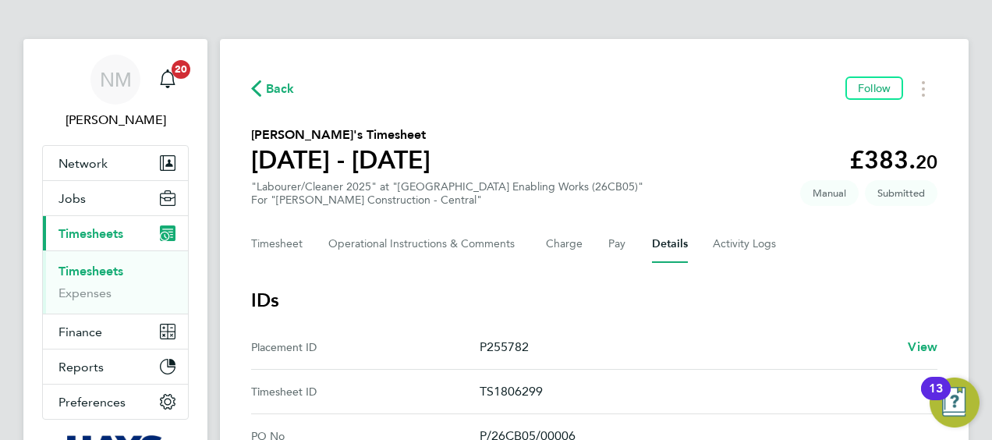
scroll to position [3, 0]
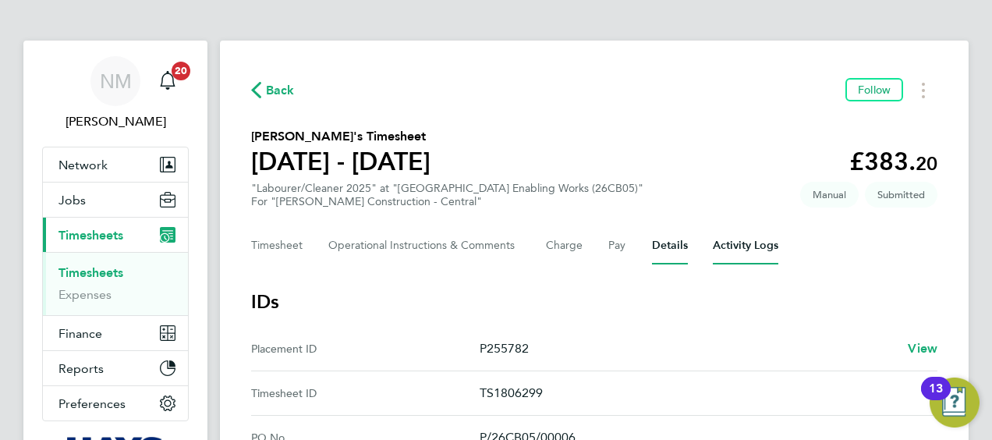
click at [741, 259] on Logs-tab "Activity Logs" at bounding box center [745, 245] width 65 height 37
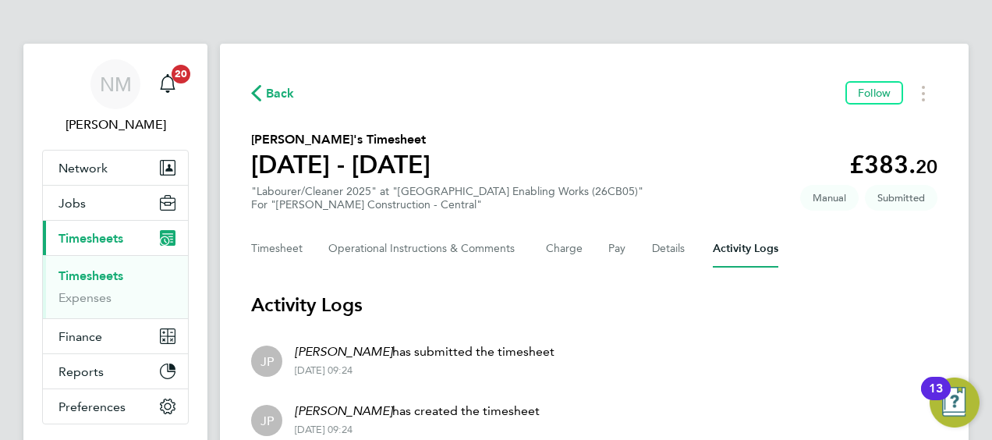
click at [741, 259] on Logs-tab "Activity Logs" at bounding box center [745, 248] width 65 height 37
click at [922, 86] on icon "Timesheets Menu" at bounding box center [923, 94] width 3 height 16
click at [614, 161] on section "Taonga Vushe's Timesheet 16 - 22 Aug 2025 £383. 20 "Labourer/Cleaner 2025" at "…" at bounding box center [594, 170] width 686 height 81
click at [288, 239] on button "Timesheet" at bounding box center [277, 248] width 52 height 37
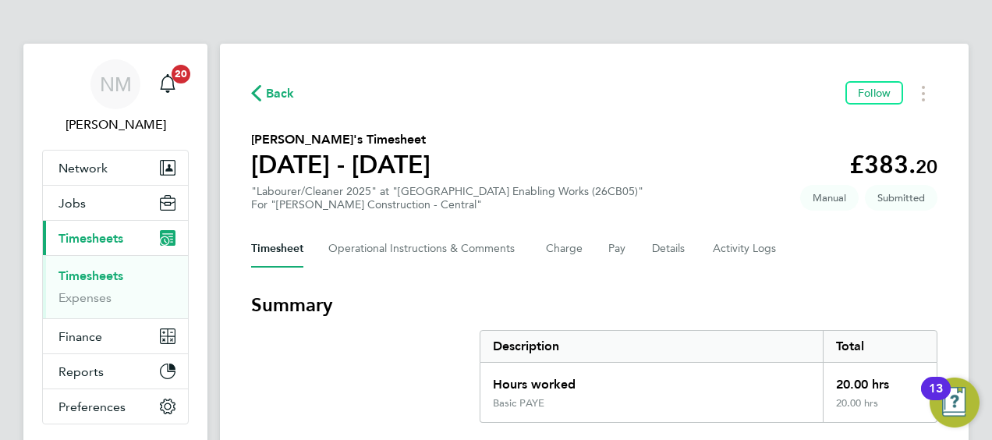
click at [286, 82] on div "Back Follow" at bounding box center [594, 93] width 686 height 24
click at [285, 84] on span "Back" at bounding box center [280, 93] width 29 height 19
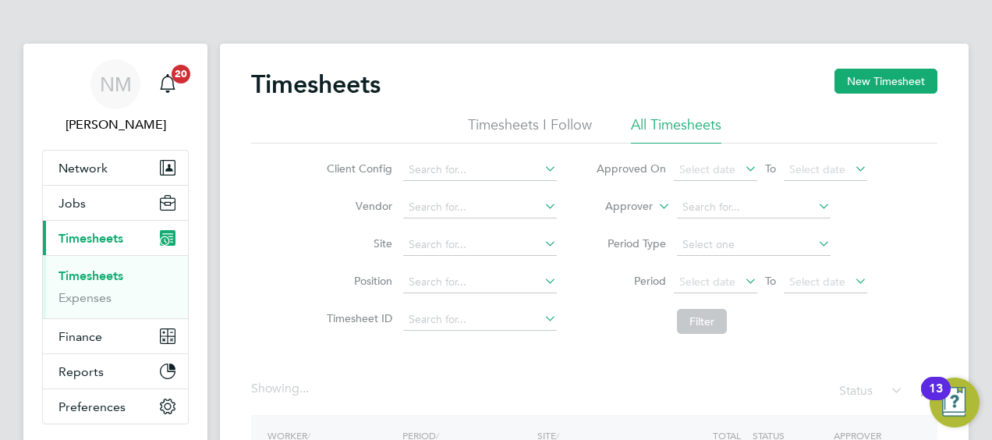
click at [644, 208] on label "Approver" at bounding box center [617, 207] width 70 height 16
click at [624, 221] on li "Worker" at bounding box center [614, 224] width 76 height 20
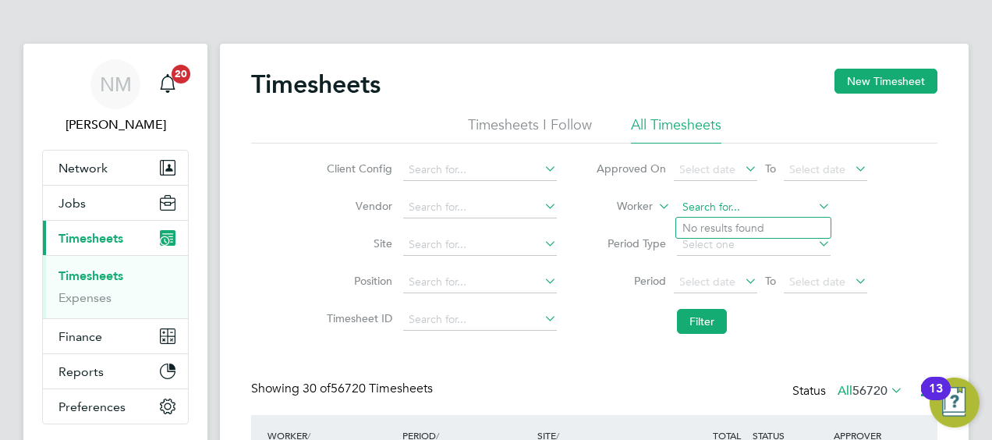
click at [695, 214] on input at bounding box center [754, 207] width 154 height 22
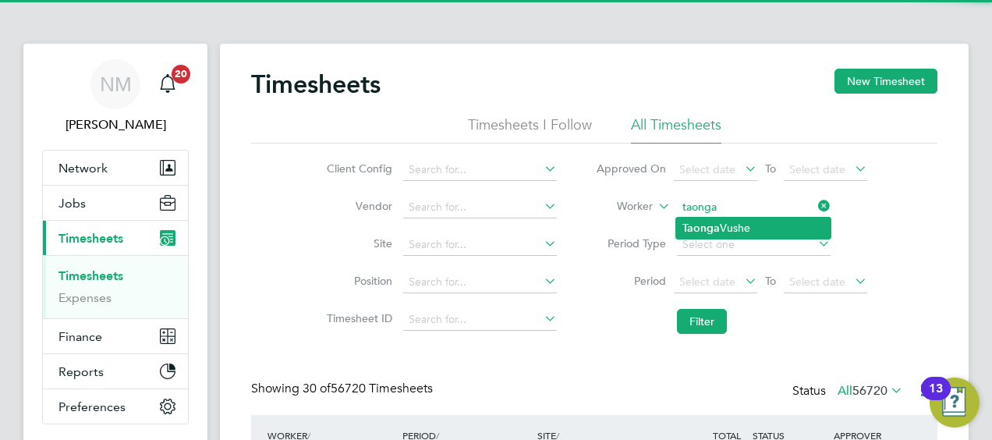
click at [700, 218] on li "Taonga Vushe" at bounding box center [753, 228] width 154 height 21
type input "Taonga Vushe"
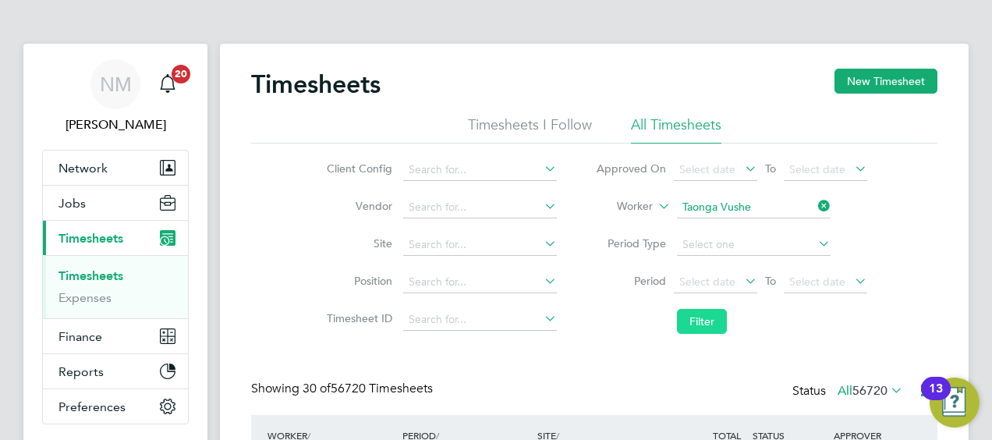
click at [706, 313] on button "Filter" at bounding box center [702, 321] width 50 height 25
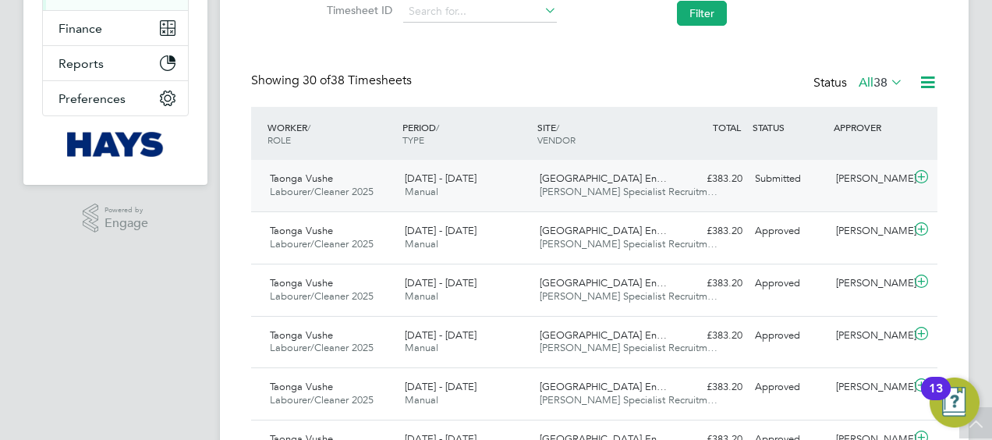
click at [622, 176] on span "Willows High School En…" at bounding box center [603, 178] width 127 height 13
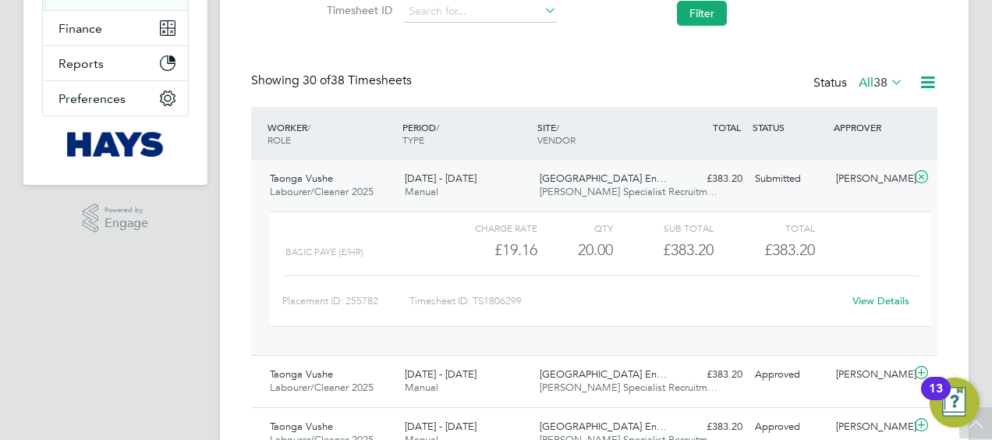
click at [890, 295] on link "View Details" at bounding box center [880, 300] width 57 height 13
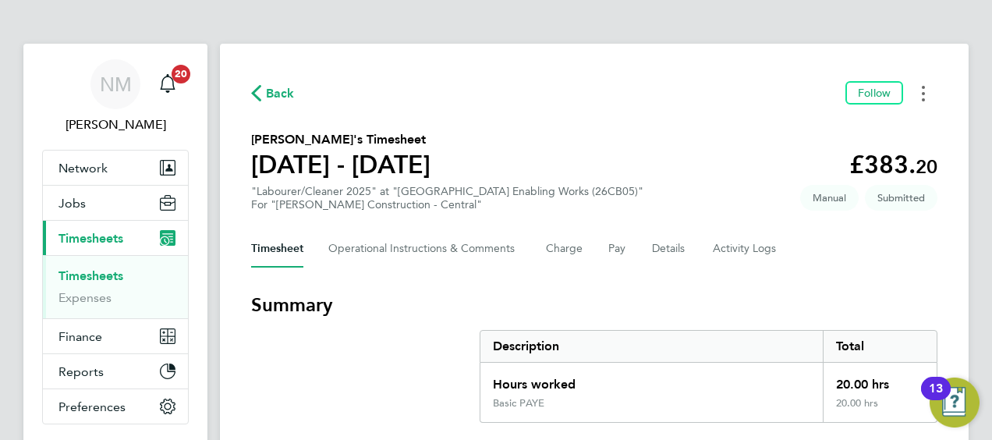
click at [923, 94] on circle "Timesheets Menu" at bounding box center [923, 93] width 3 height 3
click at [787, 234] on div "Timesheet Operational Instructions & Comments Charge Pay Details Activity Logs" at bounding box center [594, 248] width 686 height 37
click at [295, 97] on div "Back Follow" at bounding box center [594, 93] width 686 height 24
click at [402, 242] on Comments-tab "Operational Instructions & Comments" at bounding box center [424, 248] width 193 height 37
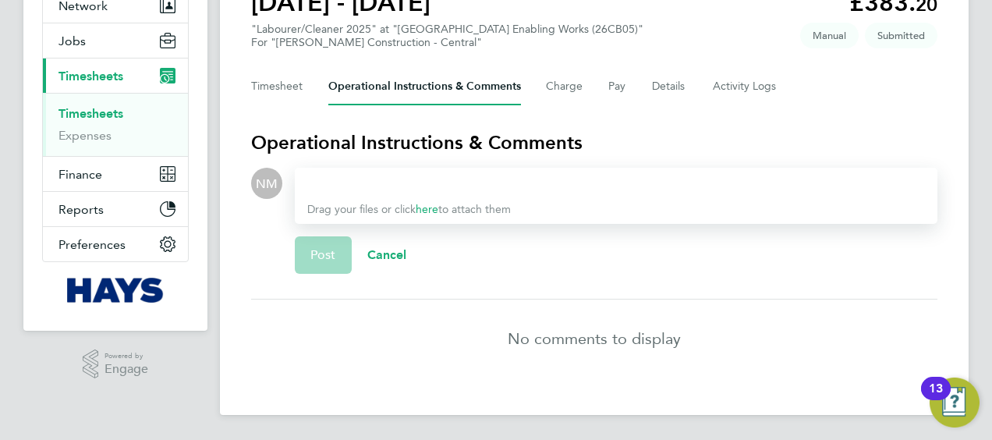
scroll to position [19, 0]
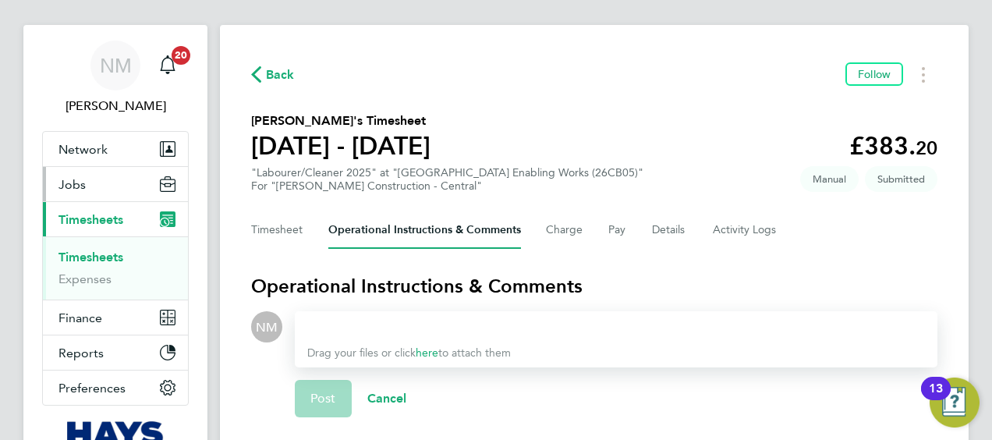
click at [102, 186] on button "Jobs" at bounding box center [115, 184] width 145 height 34
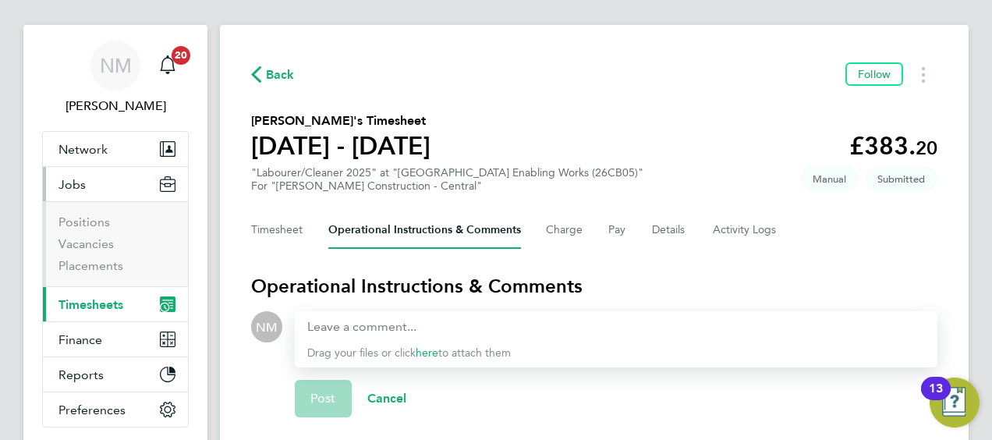
click at [95, 272] on li "Placements" at bounding box center [116, 266] width 117 height 16
click at [95, 269] on link "Placements" at bounding box center [90, 265] width 65 height 15
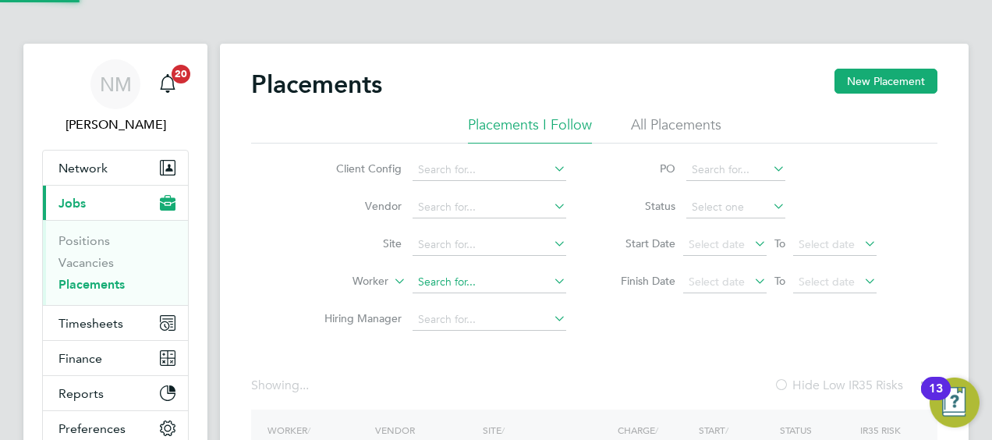
click at [469, 291] on input at bounding box center [489, 282] width 154 height 22
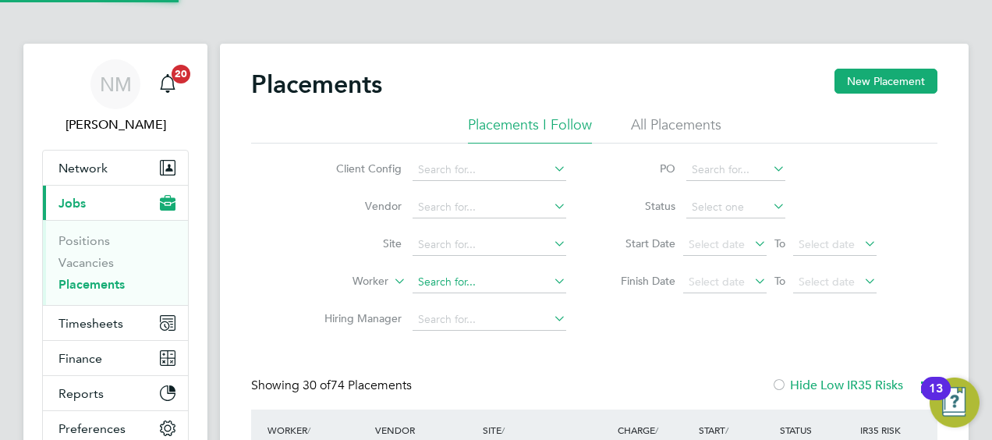
click at [469, 285] on input at bounding box center [489, 282] width 154 height 22
type input "y"
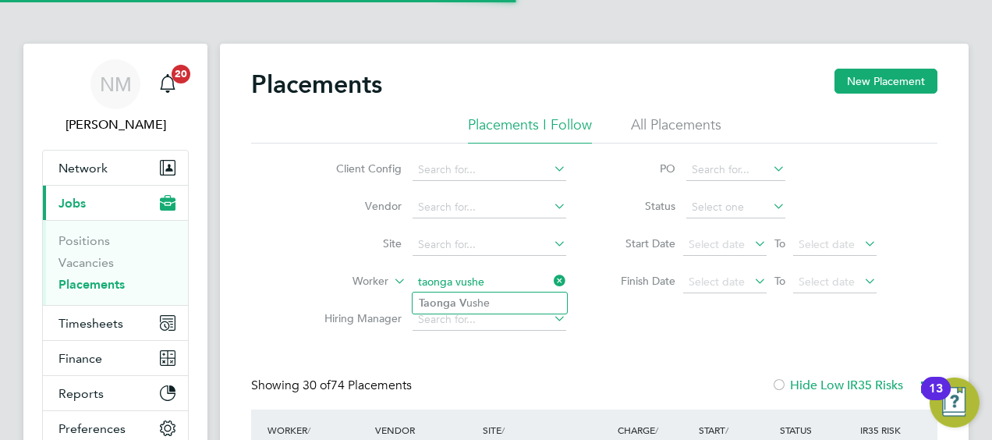
click at [479, 295] on li "Taonga V ushe" at bounding box center [489, 302] width 154 height 21
type input "Taonga Vushe"
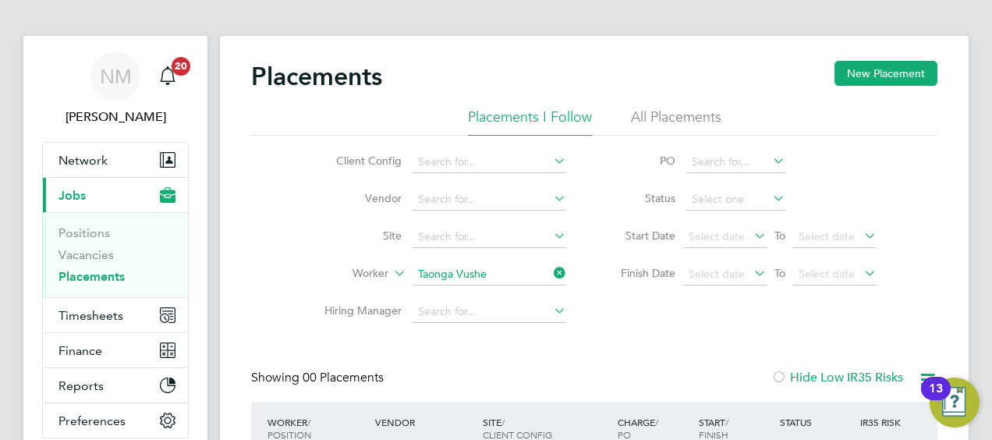
click at [667, 119] on li "All Placements" at bounding box center [676, 122] width 90 height 28
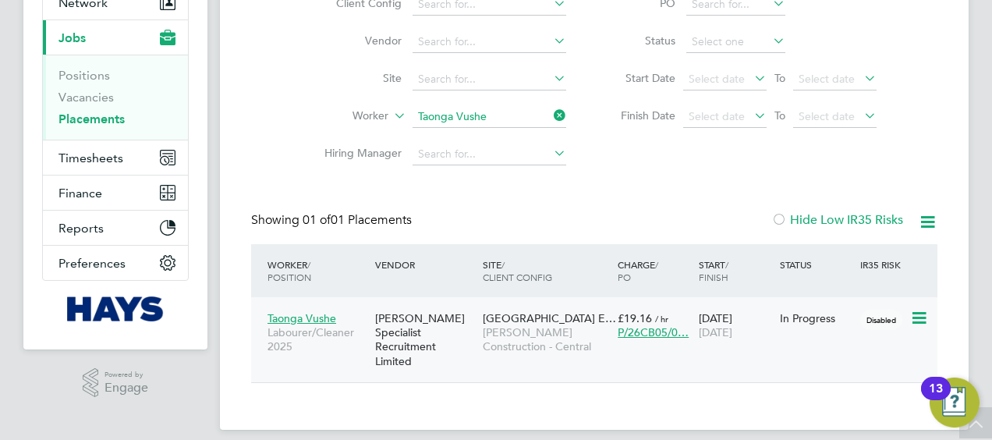
click at [807, 333] on div "Taonga Vushe Labourer/Cleaner 2025 Hays Specialist Recruitment Limited Willows …" at bounding box center [594, 339] width 686 height 85
click at [768, 333] on div "18 Nov 2024 15 Sep 2025" at bounding box center [735, 325] width 81 height 44
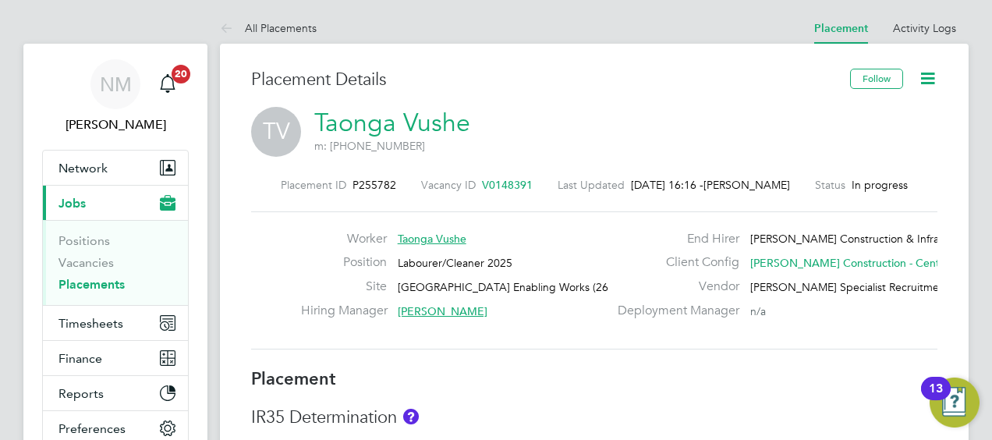
click at [932, 83] on icon at bounding box center [927, 78] width 19 height 19
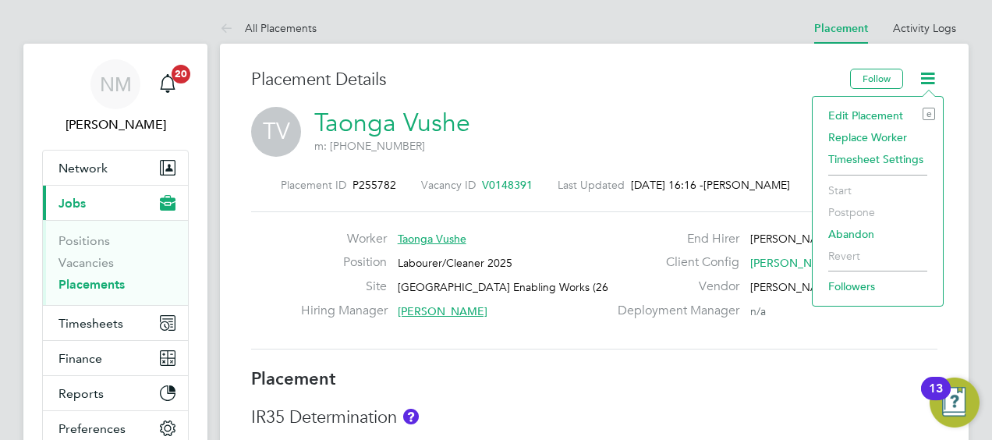
click at [722, 256] on label "Client Config" at bounding box center [673, 262] width 131 height 16
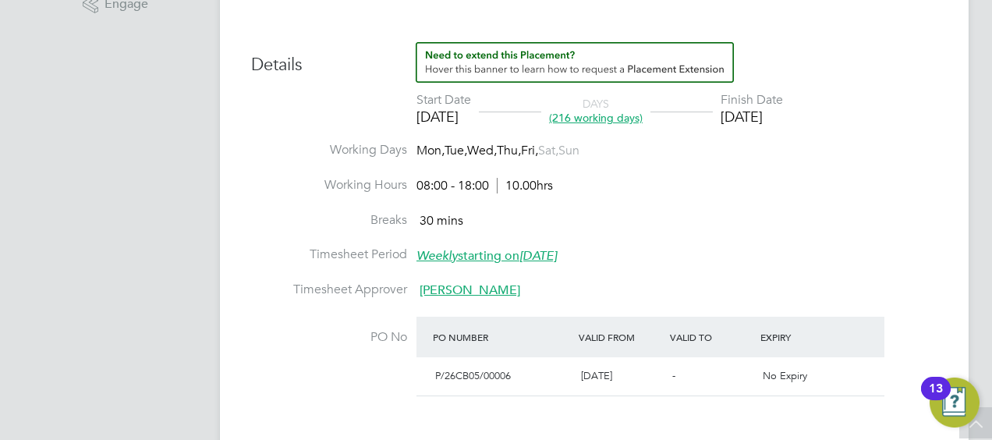
click at [745, 271] on li "Timesheet Period Weekly starting [DATE][DATE]" at bounding box center [594, 263] width 686 height 35
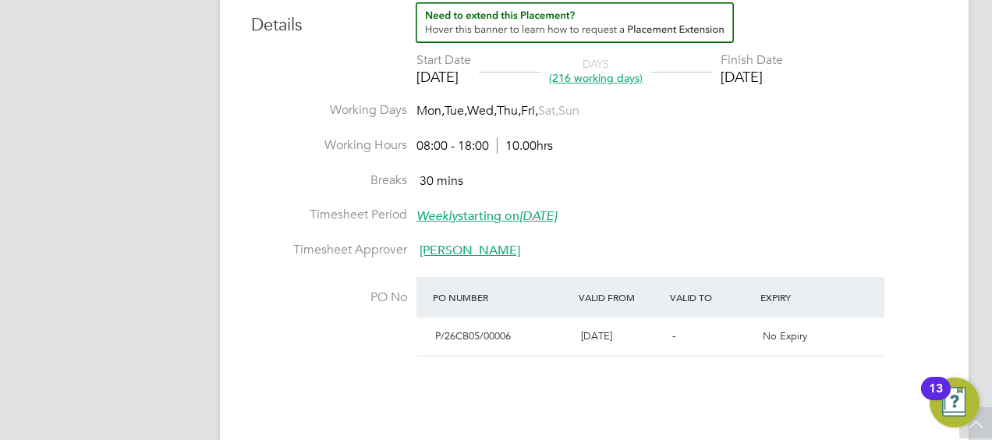
click at [491, 249] on span "[PERSON_NAME]" at bounding box center [469, 250] width 101 height 16
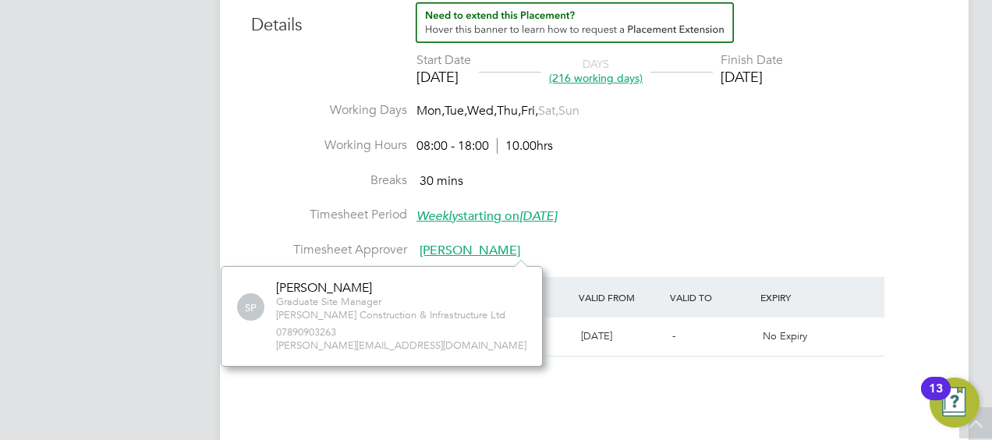
click at [353, 242] on label "Timesheet Approver" at bounding box center [329, 250] width 156 height 16
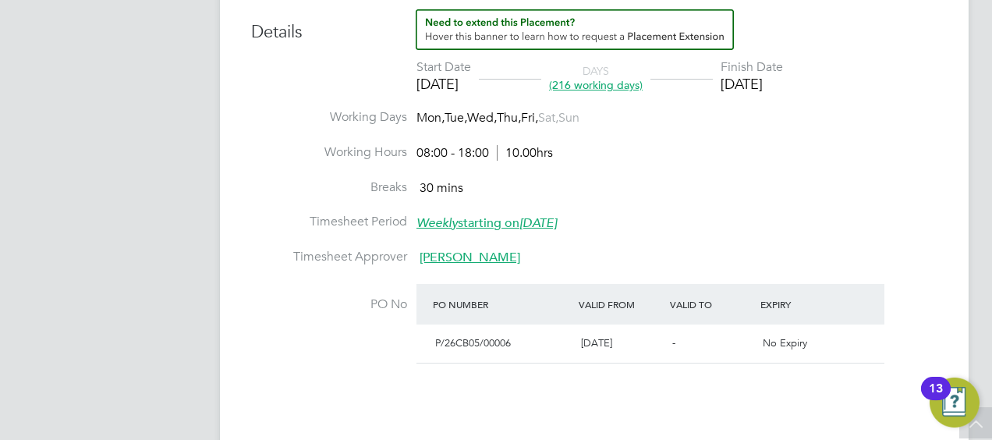
click at [487, 255] on span "[PERSON_NAME]" at bounding box center [469, 257] width 101 height 16
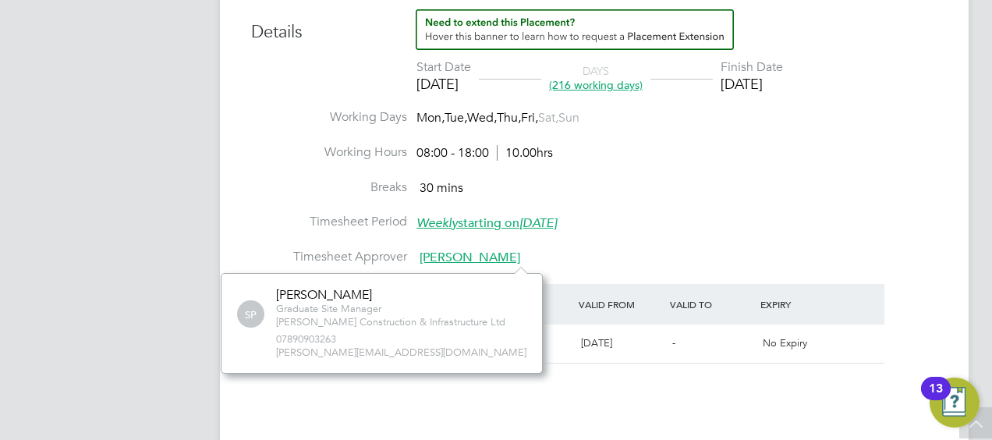
click at [324, 249] on label "Timesheet Approver" at bounding box center [329, 257] width 156 height 16
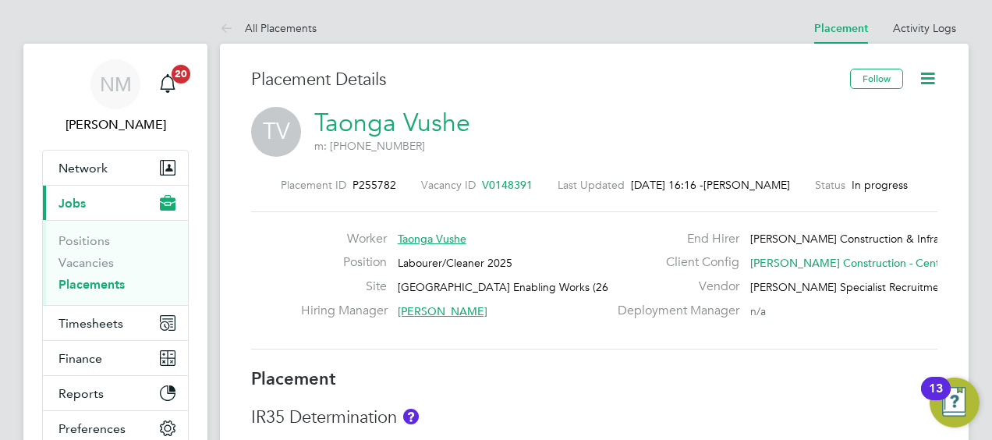
click at [926, 82] on icon at bounding box center [927, 78] width 19 height 19
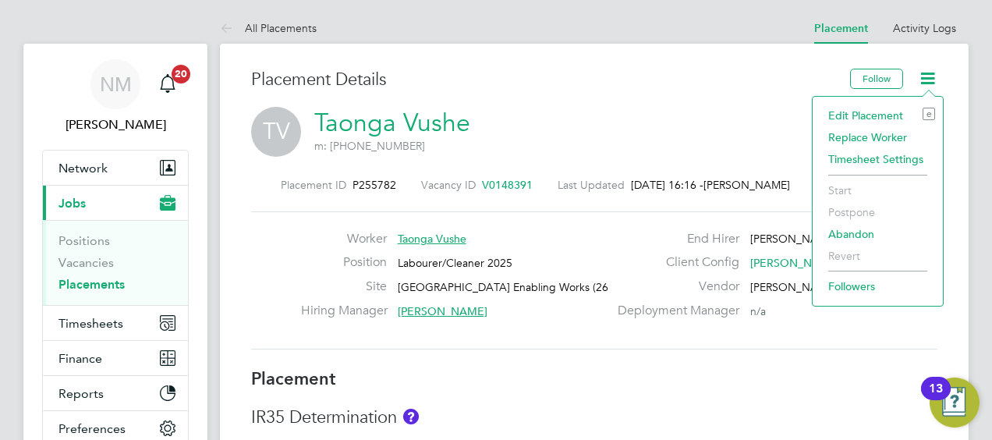
click at [856, 157] on li "Timesheet Settings" at bounding box center [877, 159] width 115 height 22
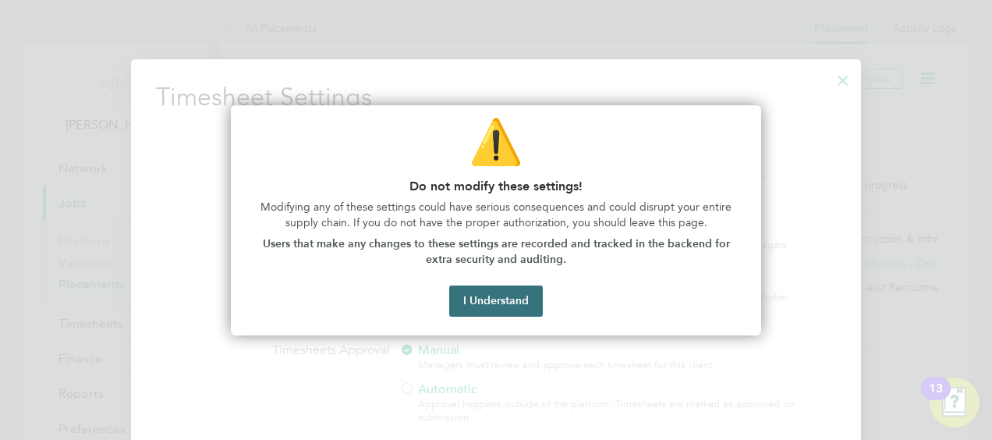
click at [496, 299] on button "I Understand" at bounding box center [496, 300] width 94 height 31
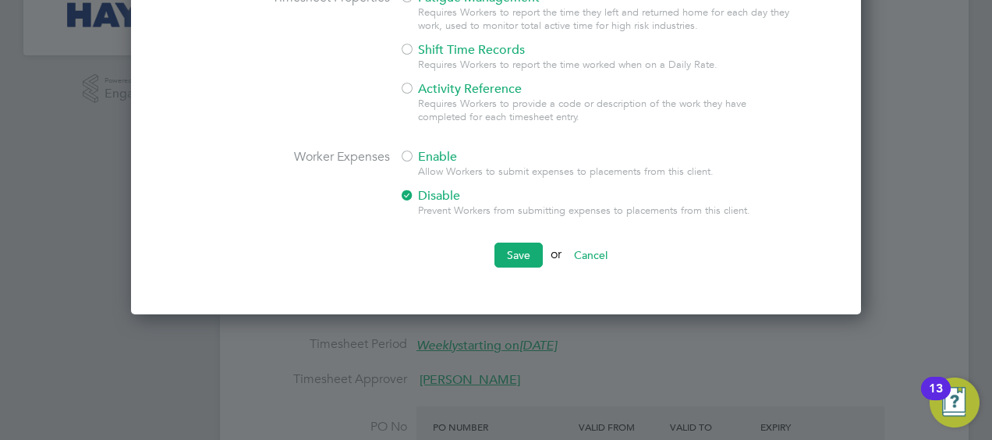
click at [592, 245] on button "Cancel" at bounding box center [590, 254] width 58 height 25
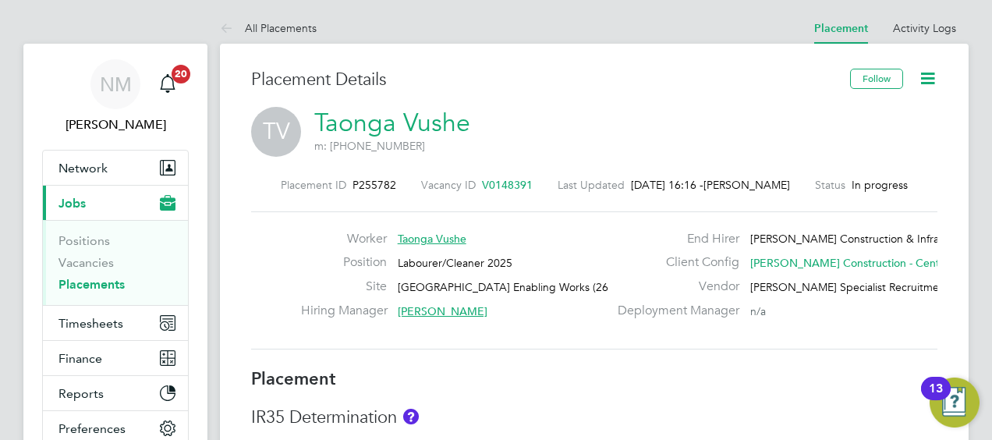
click at [925, 69] on icon at bounding box center [927, 78] width 19 height 19
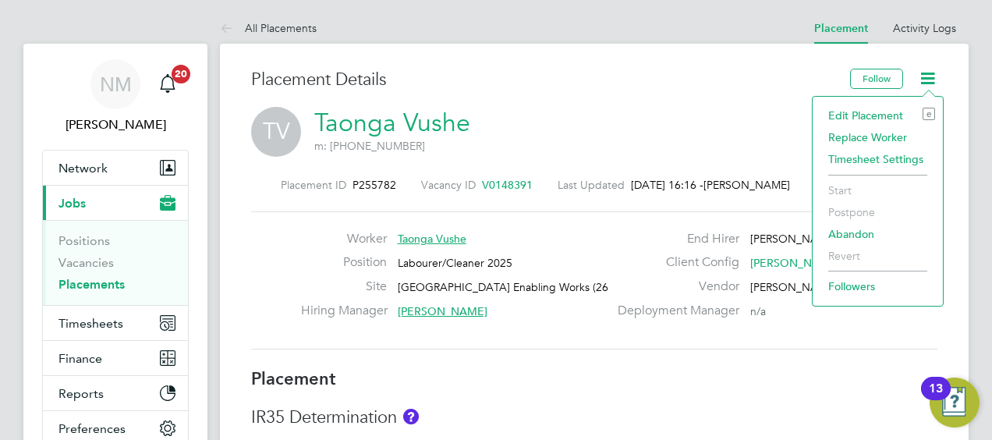
click at [873, 106] on li "Edit Placement e" at bounding box center [877, 115] width 115 height 22
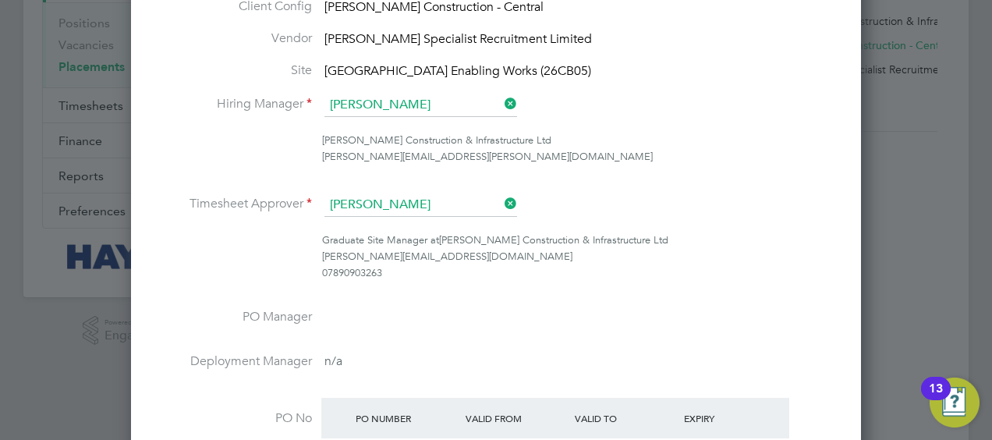
click at [501, 194] on icon at bounding box center [501, 204] width 0 height 22
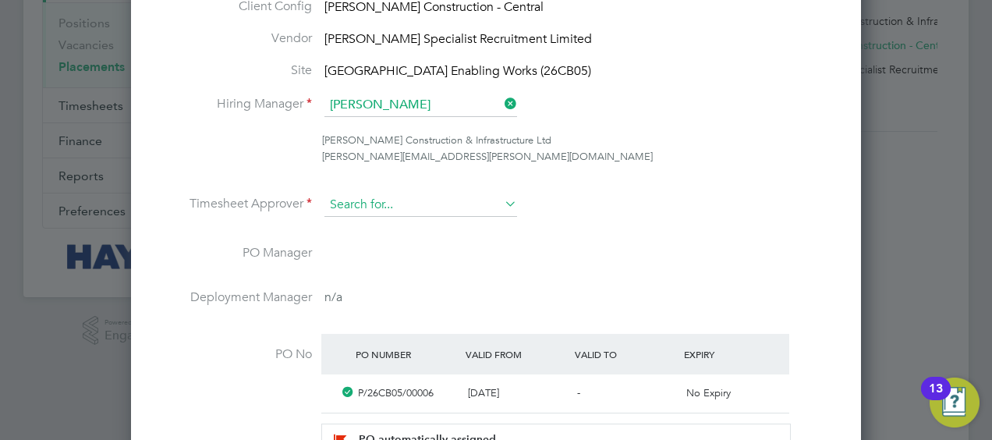
click at [479, 200] on input at bounding box center [420, 204] width 193 height 23
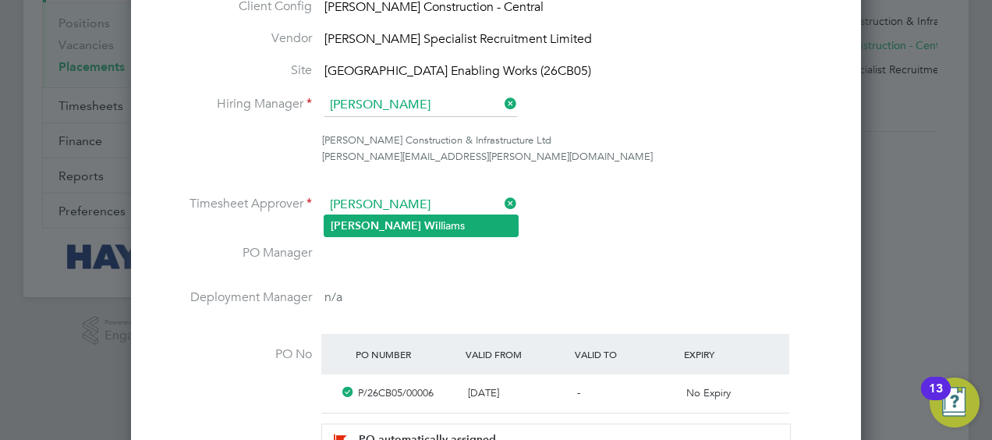
click at [461, 218] on li "Ryan Wi lliams" at bounding box center [420, 225] width 193 height 21
type input "Ryan Williams"
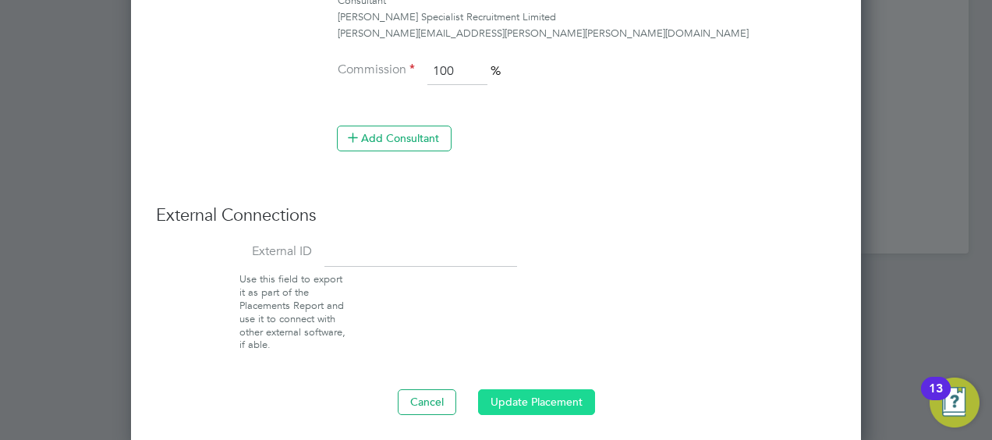
click at [554, 391] on button "Update Placement" at bounding box center [536, 401] width 117 height 25
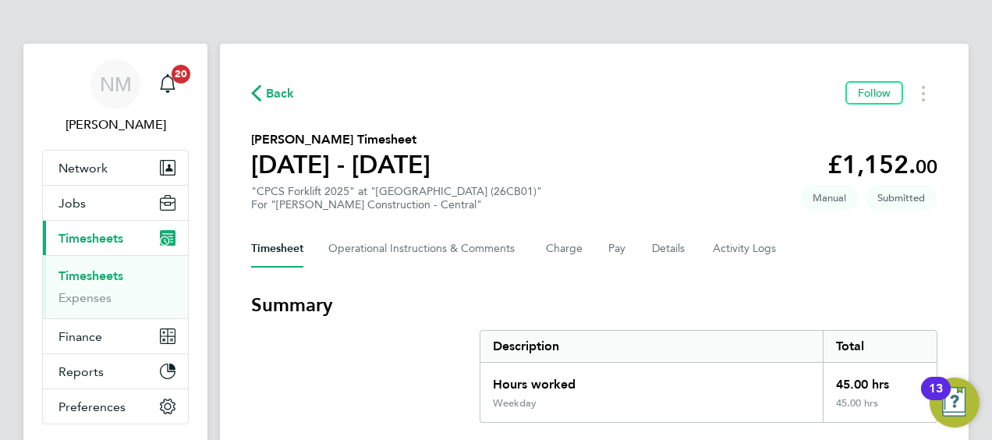
click at [277, 85] on span "Back" at bounding box center [280, 93] width 29 height 19
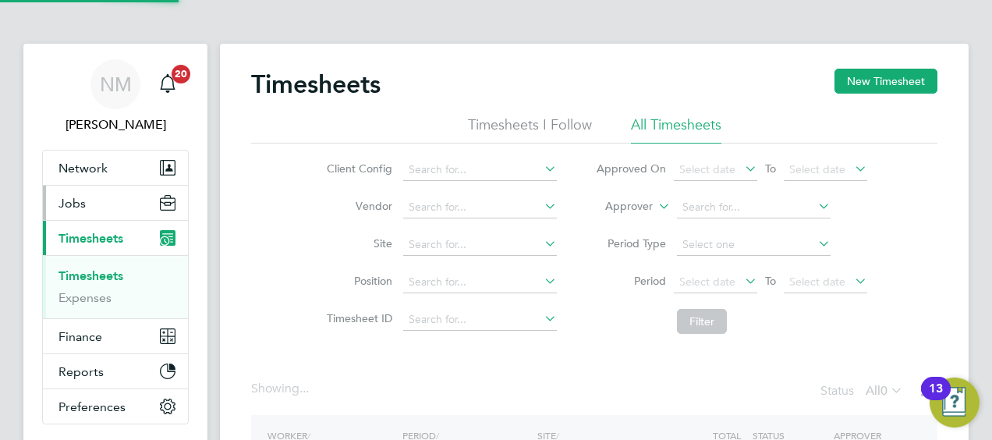
click at [117, 208] on button "Jobs" at bounding box center [115, 203] width 145 height 34
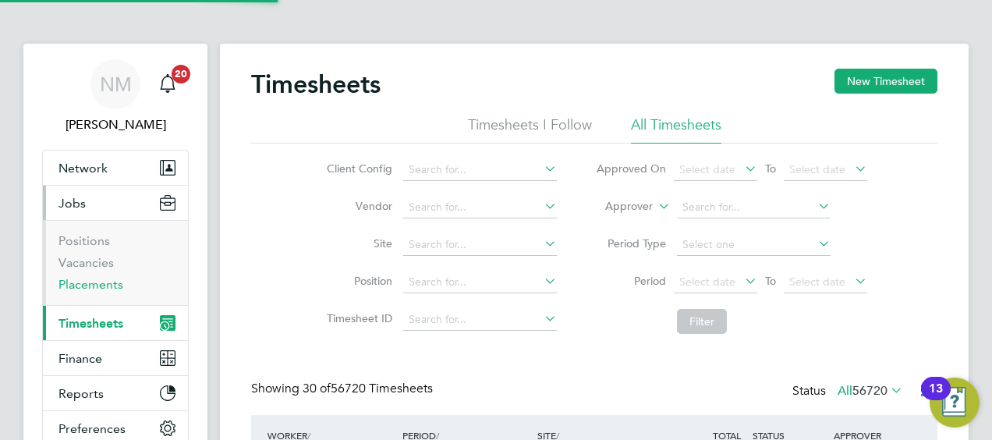
click at [106, 286] on link "Placements" at bounding box center [90, 284] width 65 height 15
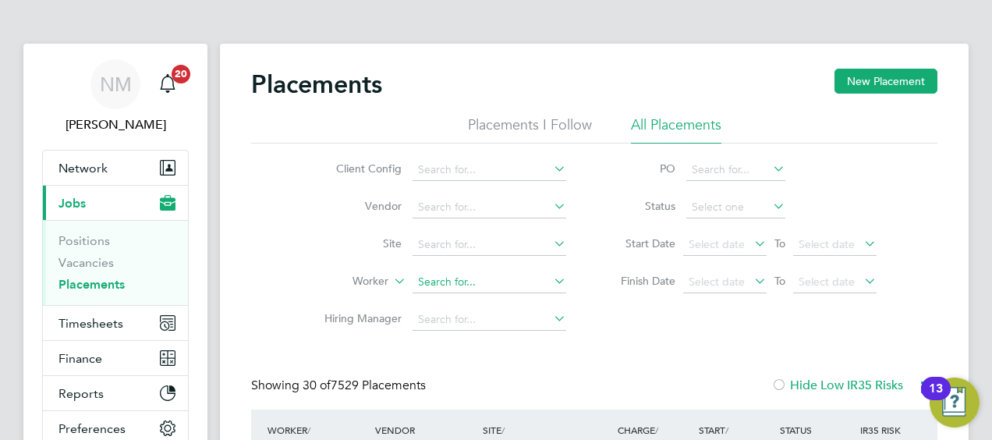
click at [480, 284] on input at bounding box center [489, 282] width 154 height 22
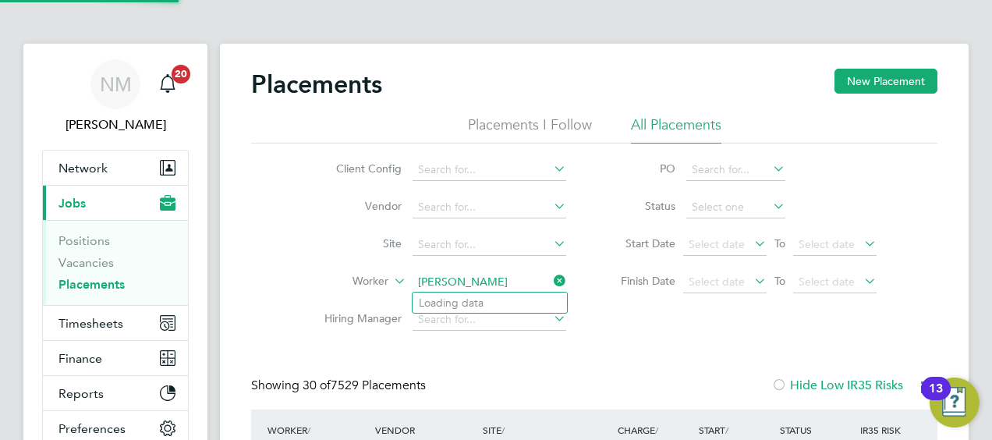
type input "[PERSON_NAME]"
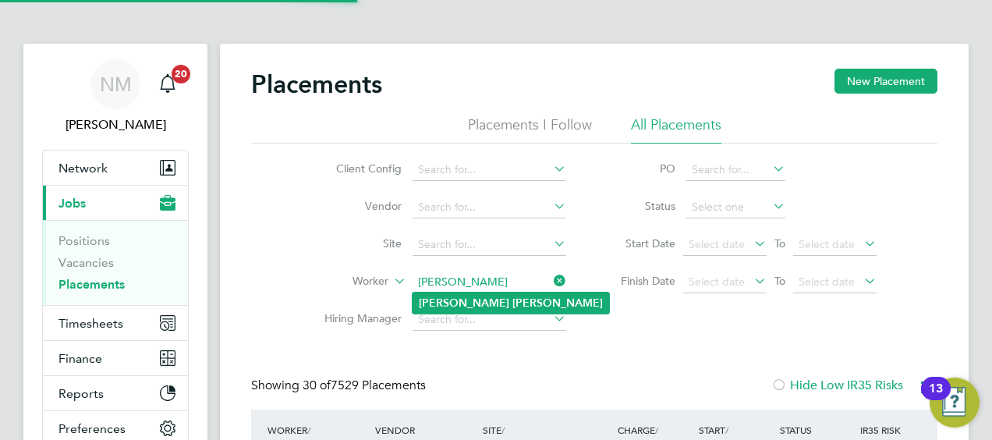
click at [522, 313] on li "Greg Pascoe" at bounding box center [510, 302] width 196 height 21
type input "[PERSON_NAME]"
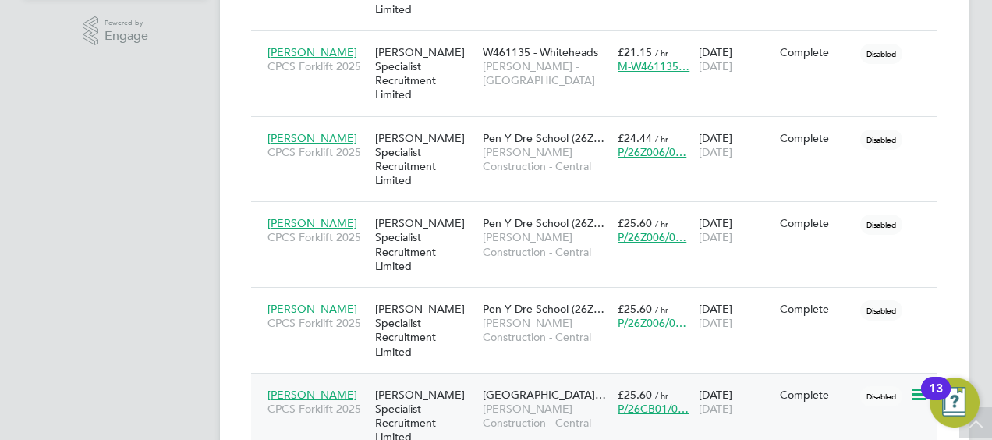
click at [806, 380] on div "Complete" at bounding box center [816, 395] width 81 height 30
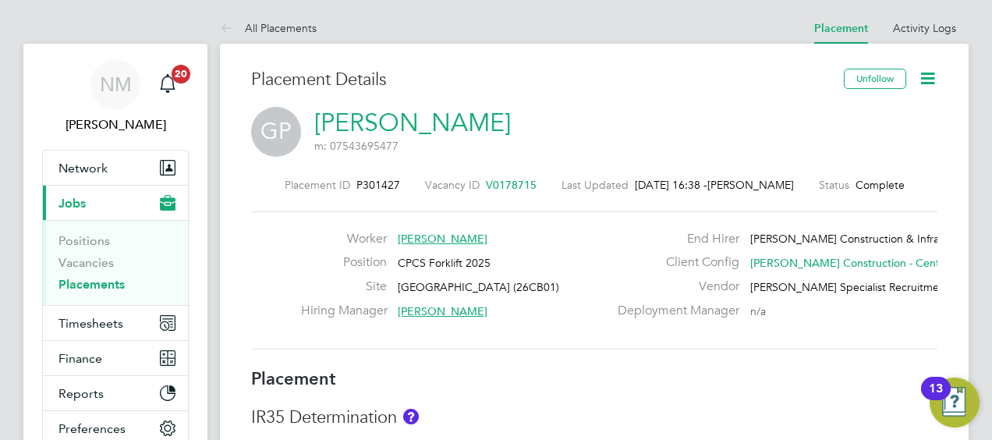
click at [929, 83] on icon at bounding box center [927, 78] width 19 height 19
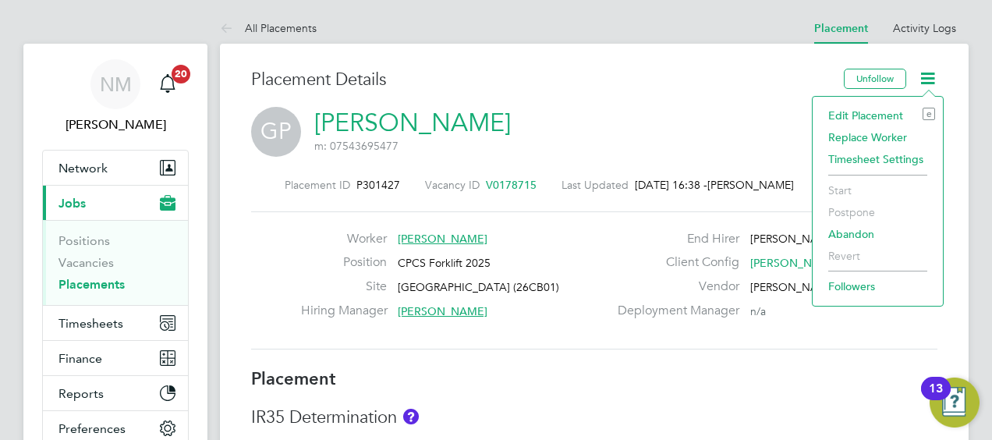
click at [879, 115] on li "Edit Placement e" at bounding box center [877, 115] width 115 height 22
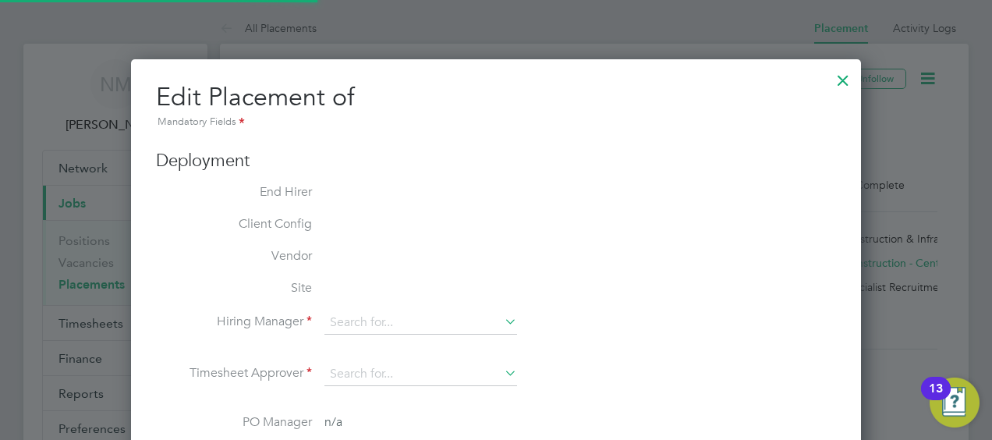
type input "Jason Bowen"
type input "[PERSON_NAME]"
type input "18 Aug 2025"
type input "26 Aug 2025"
type input "08:00"
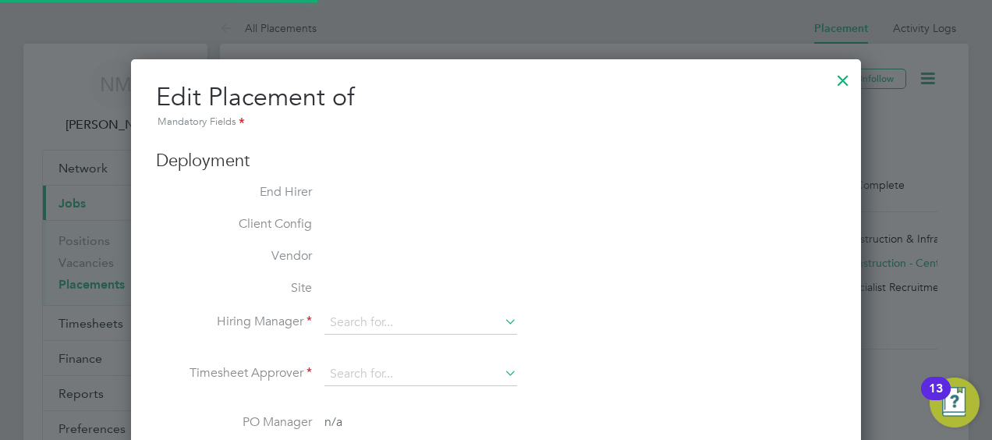
type input "18:00"
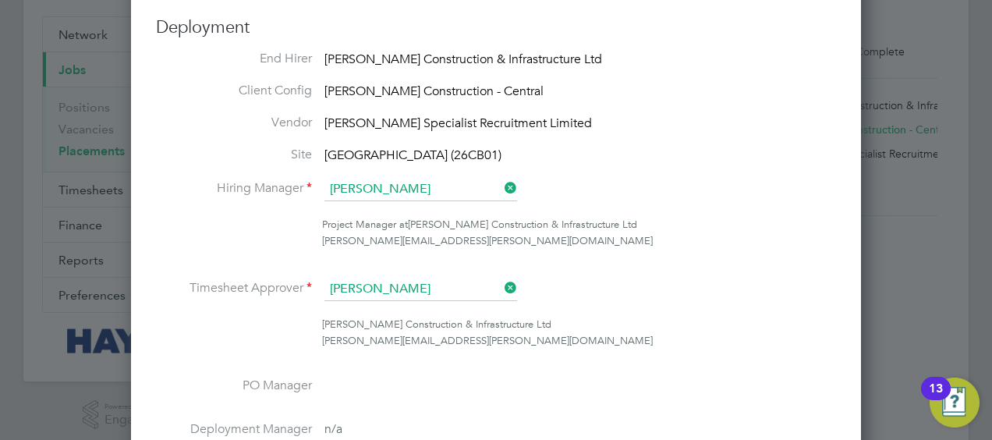
click at [501, 281] on icon at bounding box center [501, 288] width 0 height 22
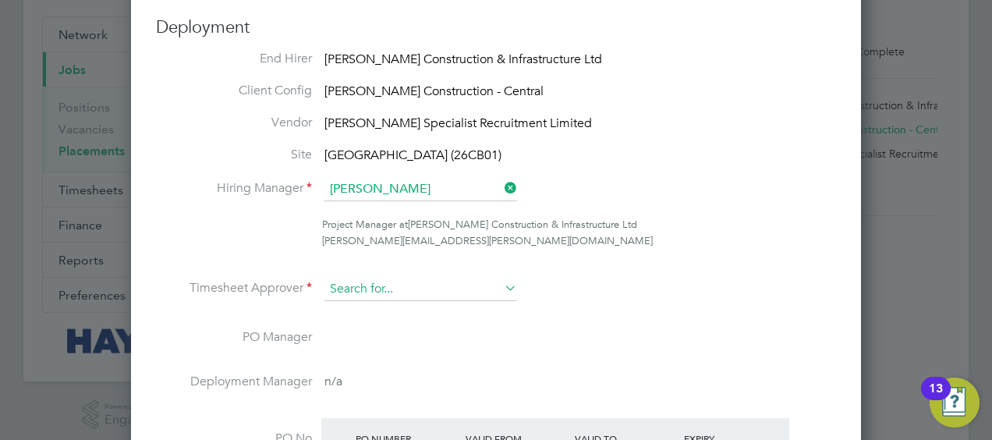
click at [438, 293] on input at bounding box center [420, 289] width 193 height 23
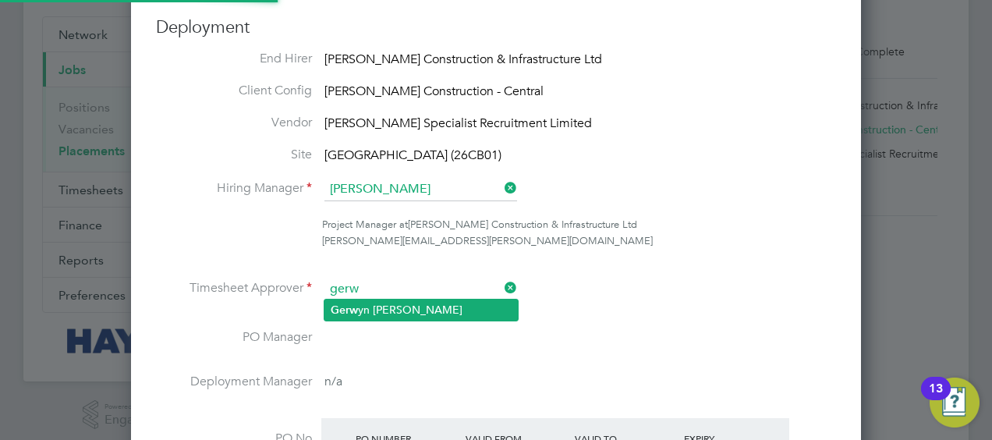
click at [455, 310] on li "Gerw yn Meredith" at bounding box center [420, 309] width 193 height 21
type input "[PERSON_NAME]"
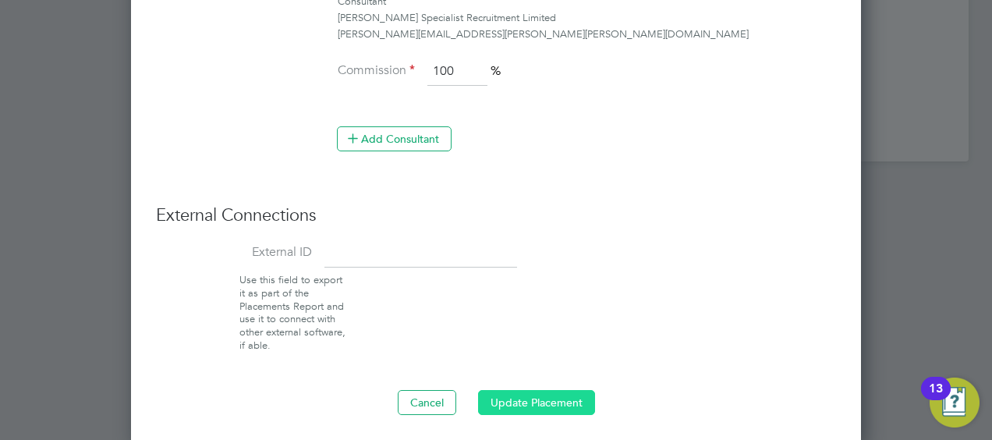
click at [538, 398] on button "Update Placement" at bounding box center [536, 402] width 117 height 25
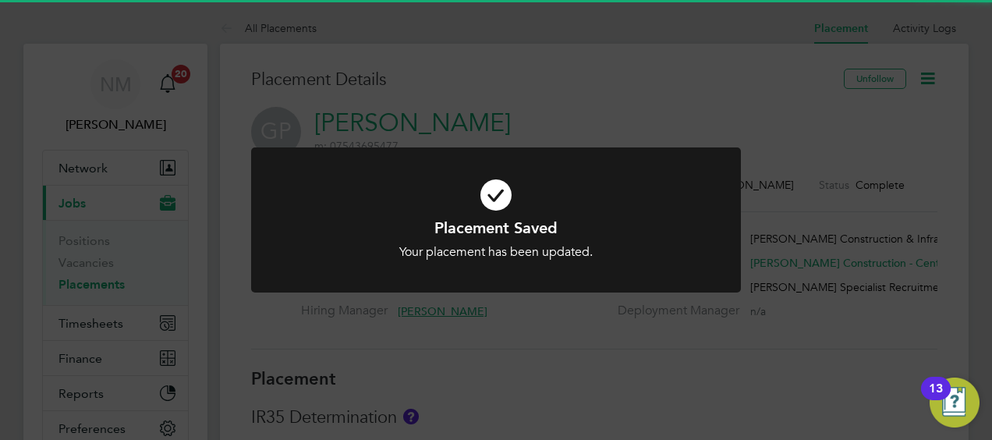
click at [788, 132] on div "Placement Saved Your placement has been updated. Cancel Okay" at bounding box center [496, 220] width 992 height 440
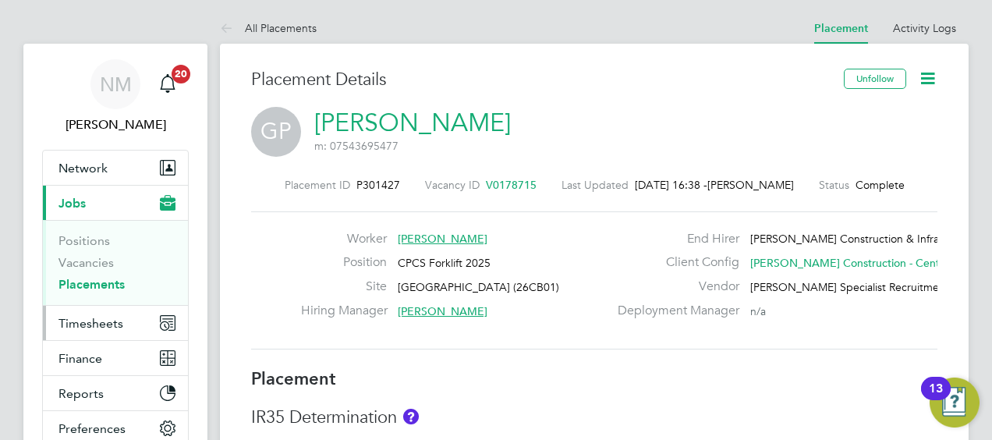
click at [120, 331] on button "Timesheets" at bounding box center [115, 323] width 145 height 34
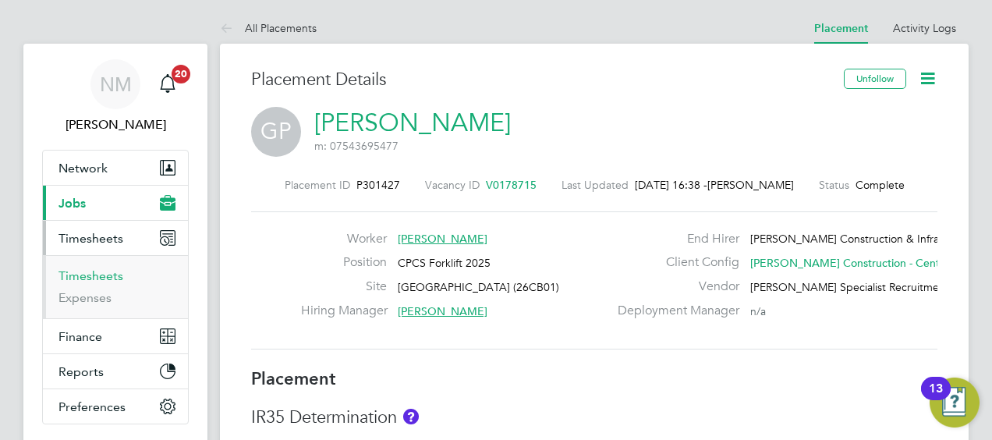
click at [102, 281] on link "Timesheets" at bounding box center [90, 275] width 65 height 15
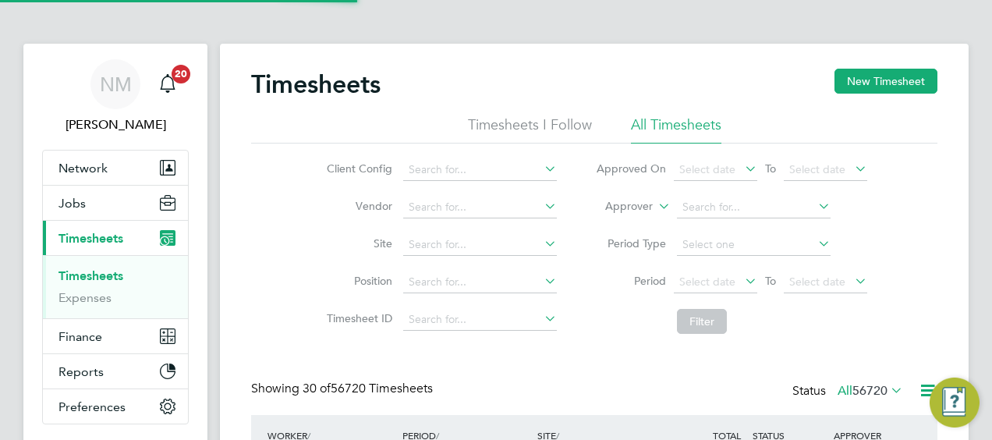
click at [646, 209] on label "Approver" at bounding box center [617, 207] width 70 height 16
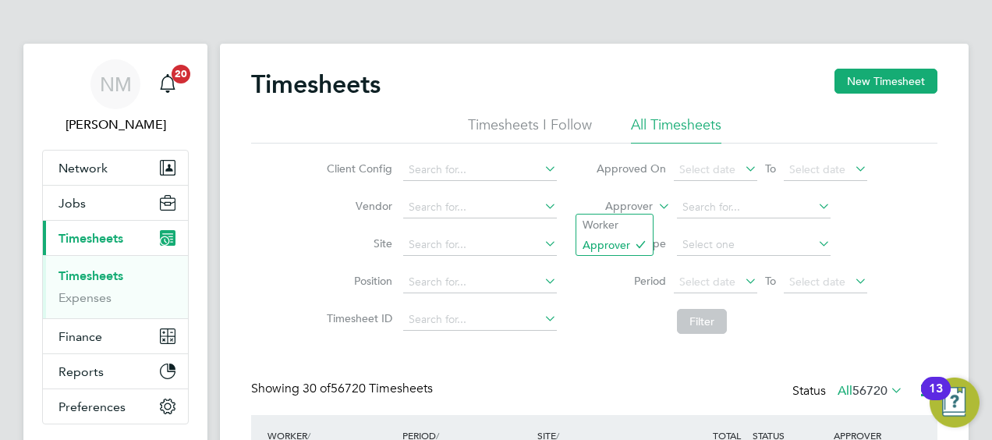
click at [655, 203] on icon at bounding box center [655, 202] width 0 height 14
click at [632, 226] on li "Worker" at bounding box center [614, 224] width 76 height 20
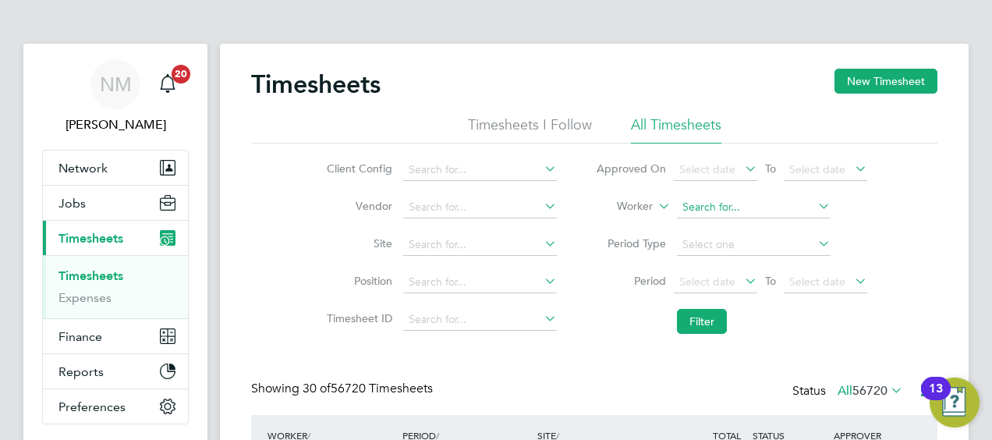
click at [734, 203] on input at bounding box center [754, 207] width 154 height 22
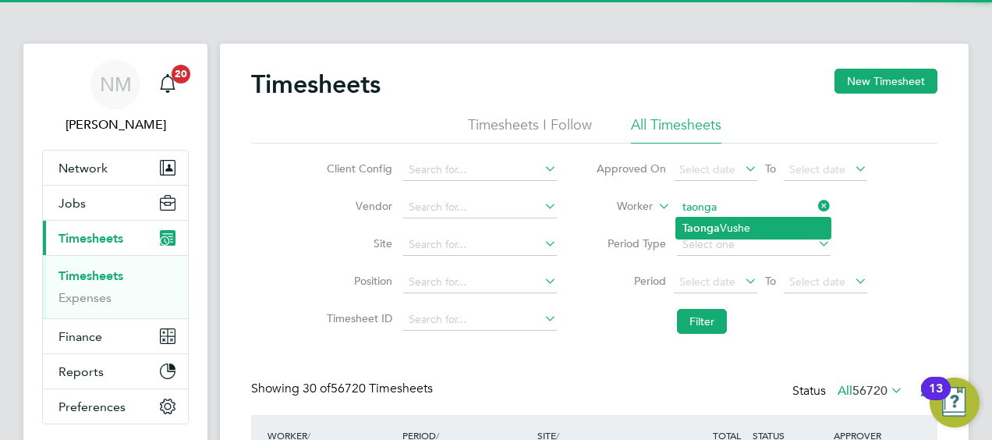
click at [777, 230] on li "Taonga Vushe" at bounding box center [753, 228] width 154 height 21
type input "Taonga Vushe"
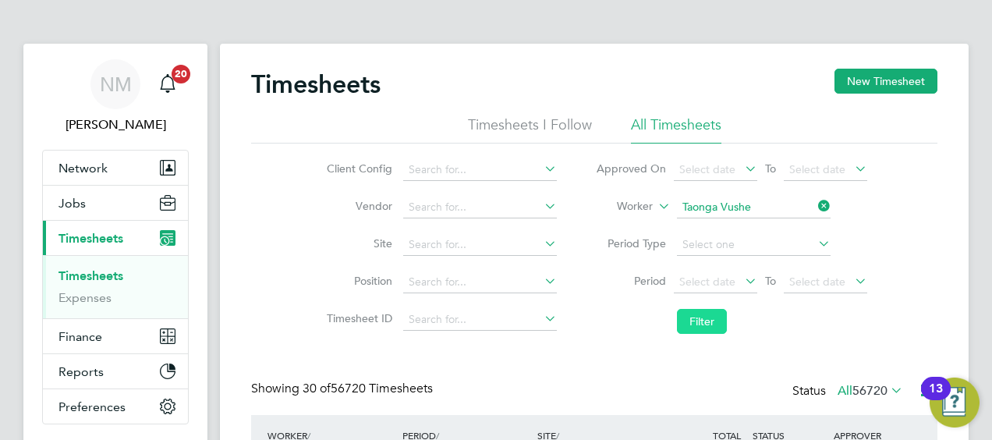
click at [709, 322] on button "Filter" at bounding box center [702, 321] width 50 height 25
click at [655, 208] on icon at bounding box center [655, 202] width 0 height 14
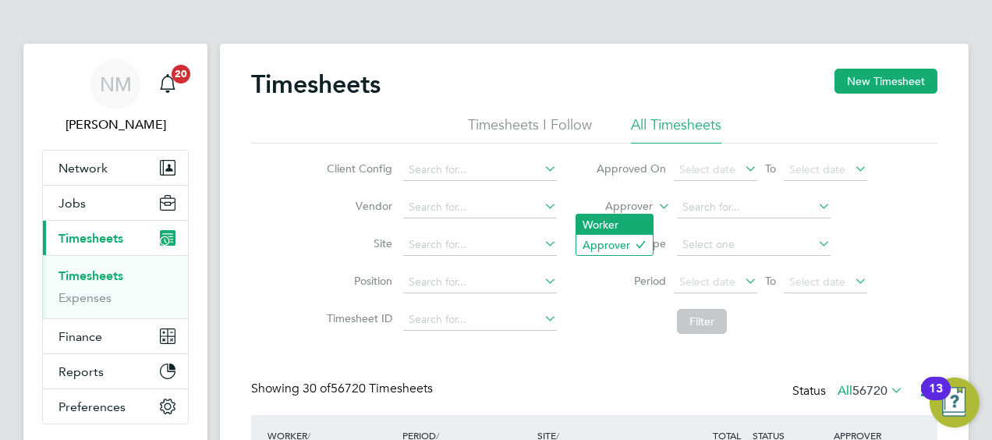
click at [627, 226] on li "Worker" at bounding box center [614, 224] width 76 height 20
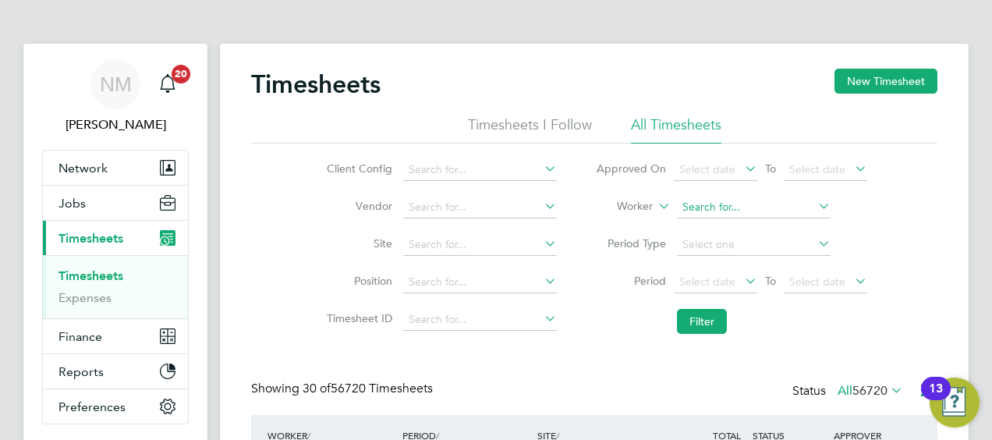
click at [708, 206] on input at bounding box center [754, 207] width 154 height 22
type input "[PERSON_NAME]"
click at [803, 210] on input "[PERSON_NAME]" at bounding box center [754, 207] width 154 height 22
click at [741, 210] on input at bounding box center [754, 207] width 154 height 22
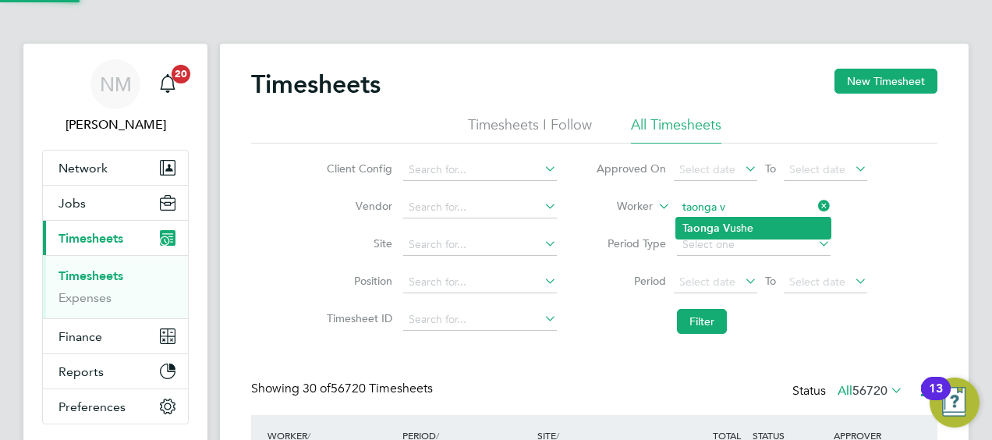
click at [772, 228] on li "Taonga V ushe" at bounding box center [753, 228] width 154 height 21
type input "Taonga Vushe"
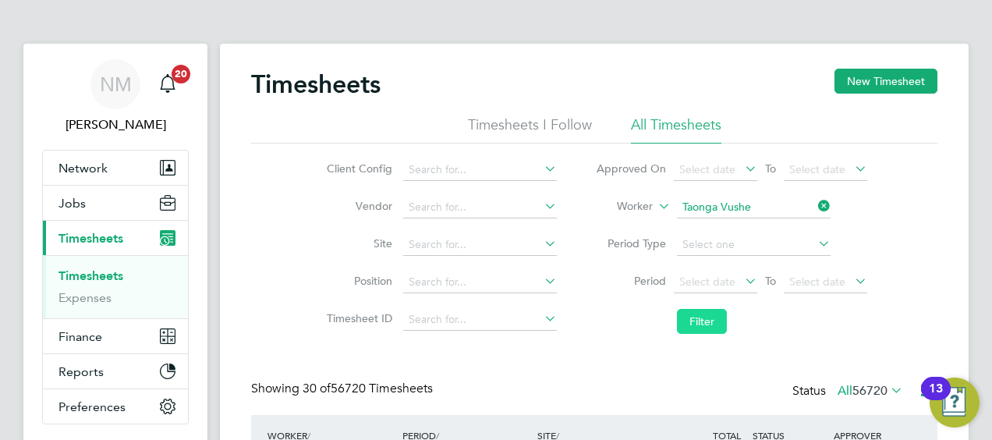
click at [706, 332] on button "Filter" at bounding box center [702, 321] width 50 height 25
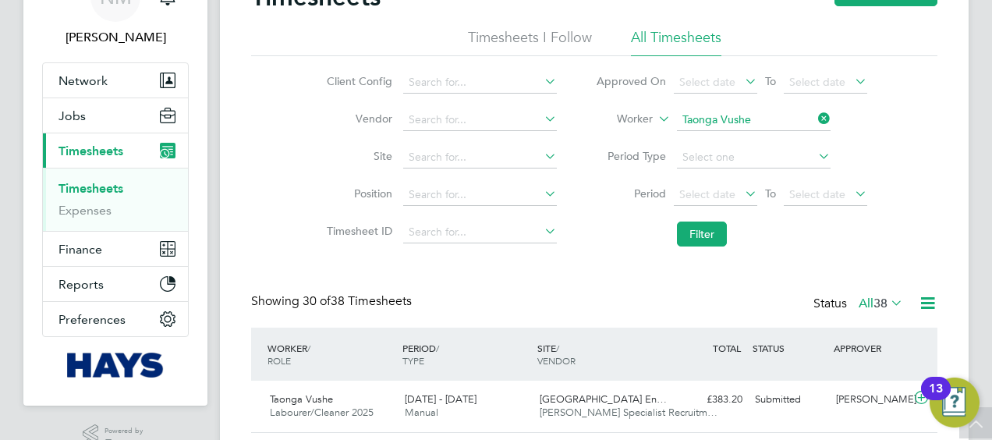
click at [815, 122] on icon at bounding box center [815, 119] width 0 height 22
click at [755, 123] on input at bounding box center [754, 120] width 154 height 22
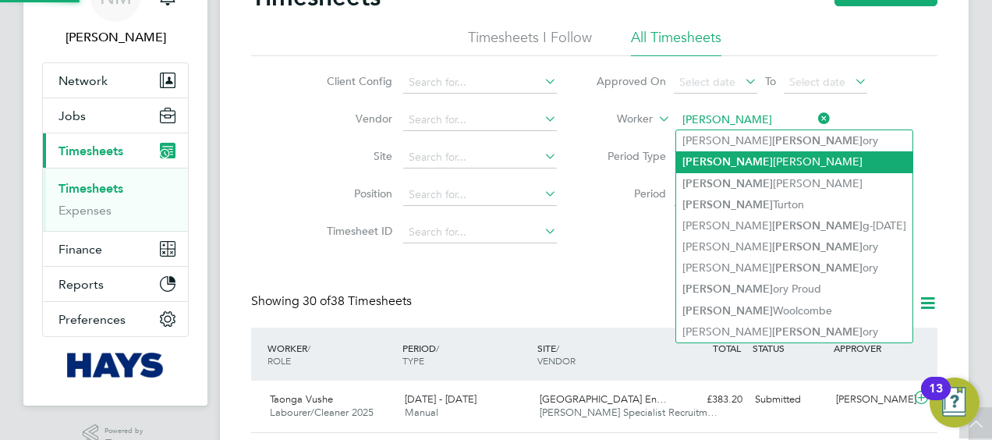
click at [772, 169] on li "[PERSON_NAME]" at bounding box center [794, 161] width 236 height 21
type input "[PERSON_NAME]"
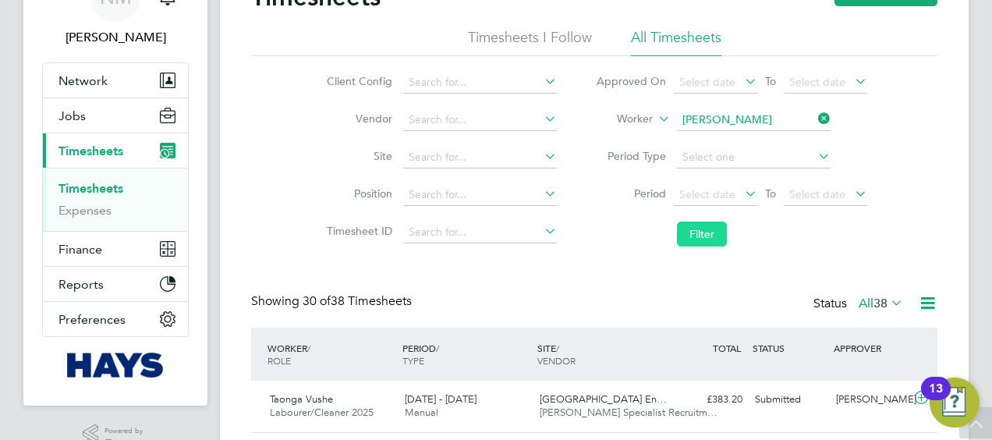
click at [716, 240] on button "Filter" at bounding box center [702, 233] width 50 height 25
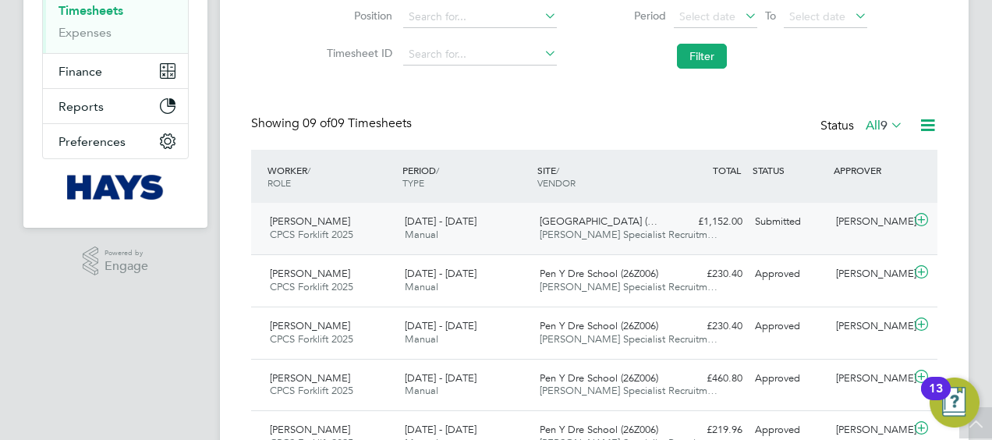
click at [749, 223] on div "Submitted" at bounding box center [788, 222] width 81 height 26
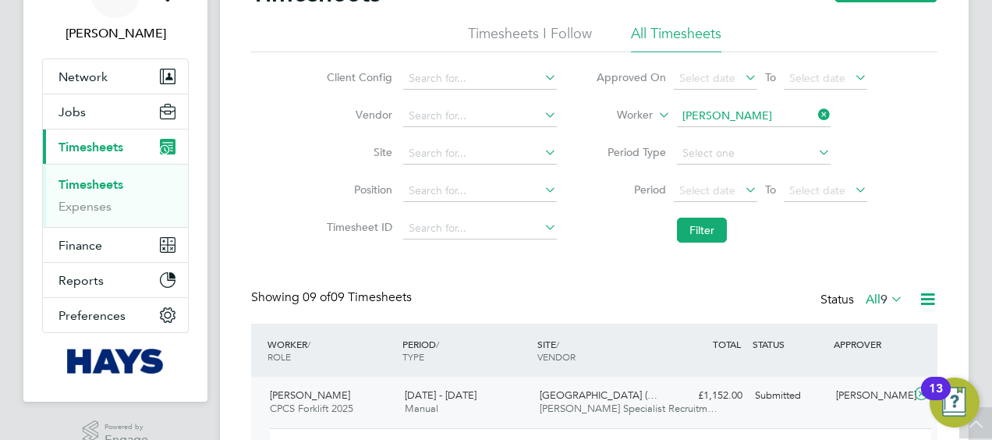
scroll to position [90, 0]
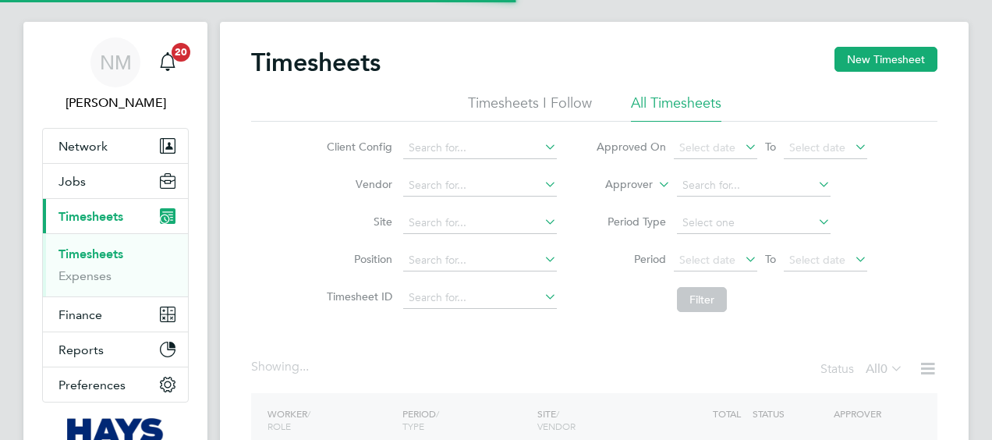
click at [628, 191] on label "Approver" at bounding box center [617, 185] width 70 height 16
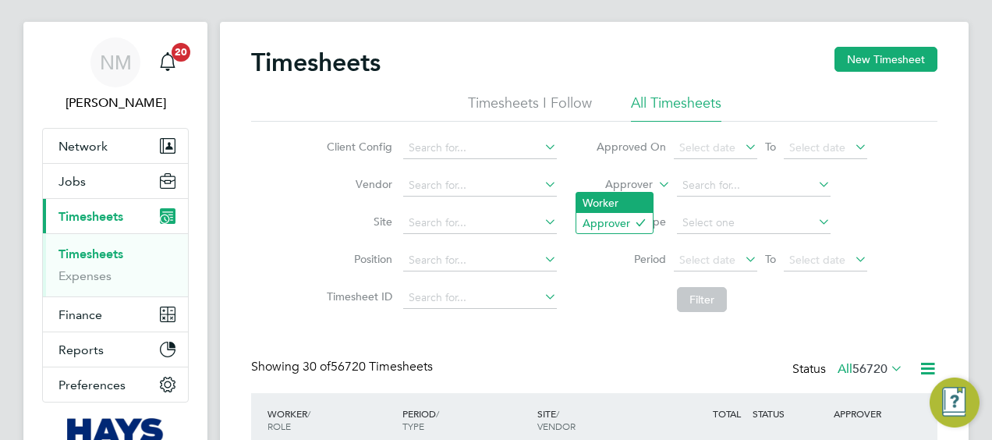
click at [627, 203] on li "Worker" at bounding box center [614, 203] width 76 height 20
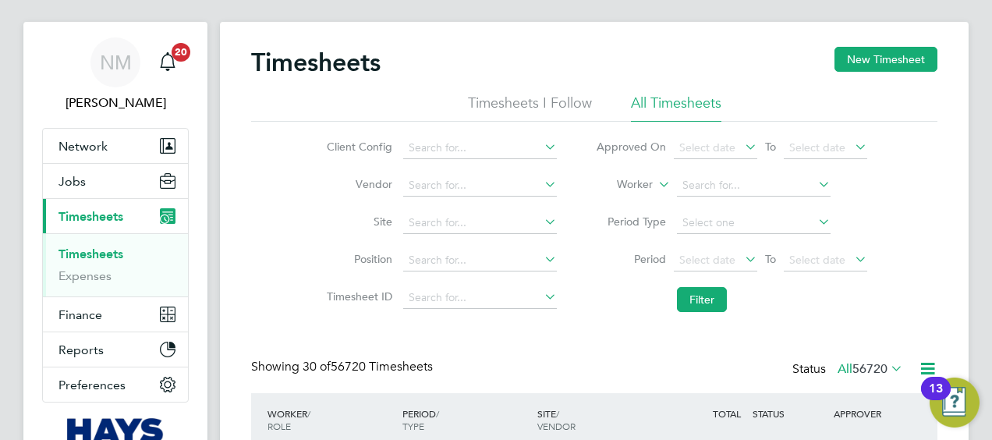
click at [686, 197] on li "Worker" at bounding box center [731, 185] width 310 height 37
click at [689, 193] on input at bounding box center [754, 186] width 154 height 22
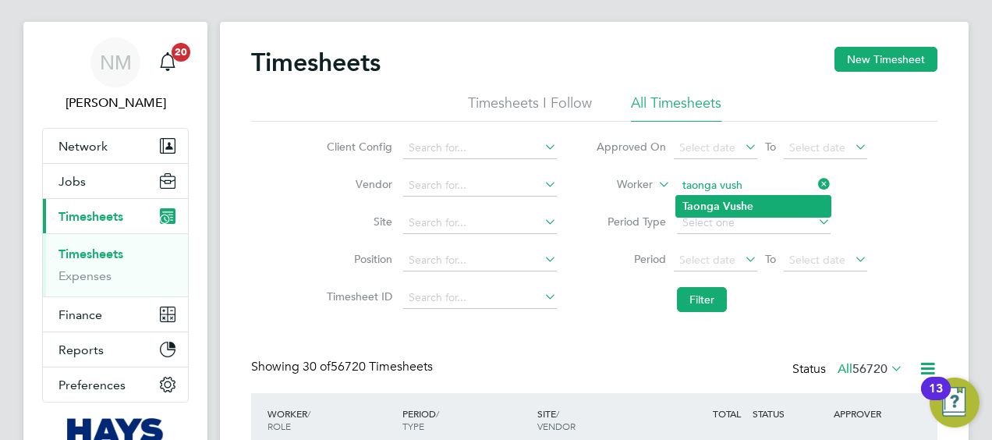
click at [724, 209] on b "Vush" at bounding box center [735, 206] width 24 height 13
type input "Taonga Vushe"
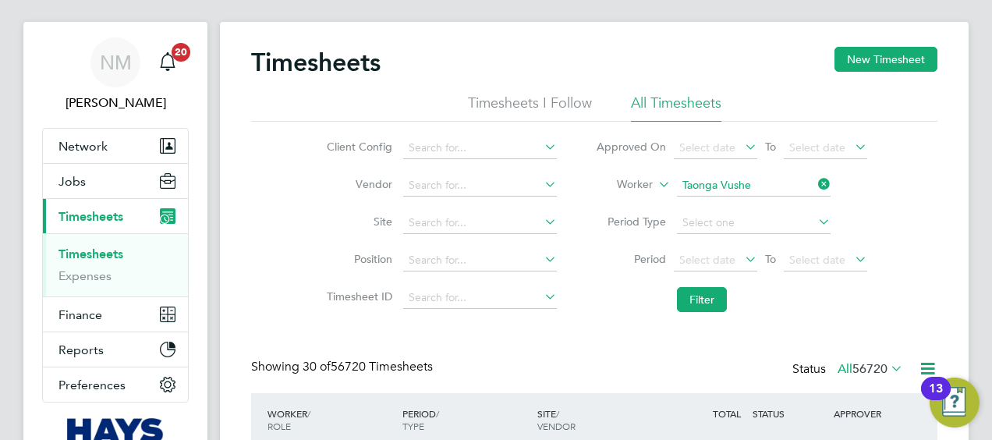
click at [701, 282] on li "Filter" at bounding box center [731, 299] width 310 height 41
click at [699, 289] on button "Filter" at bounding box center [702, 299] width 50 height 25
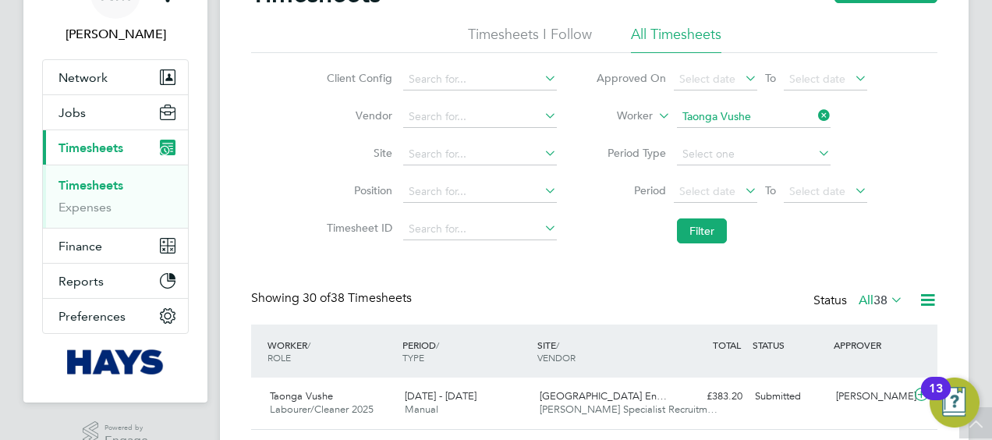
scroll to position [87, 0]
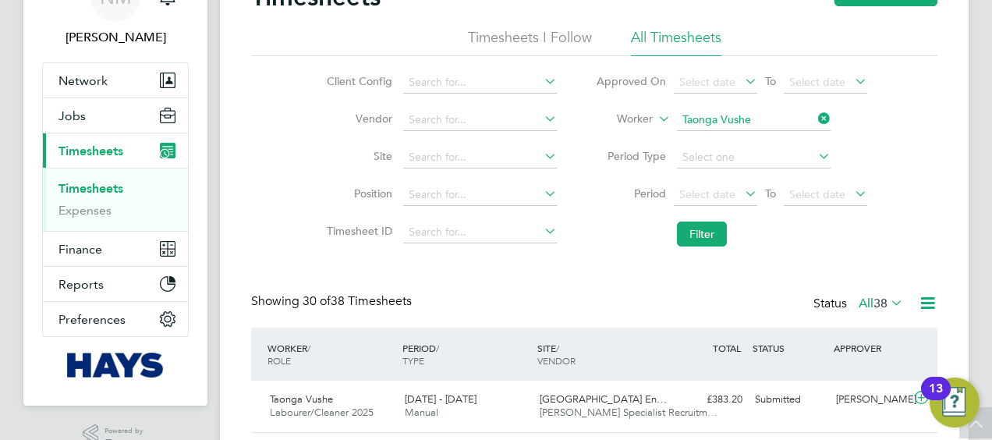
click at [815, 117] on icon at bounding box center [815, 119] width 0 height 22
click at [800, 120] on input at bounding box center [754, 120] width 154 height 22
